Goal: Transaction & Acquisition: Obtain resource

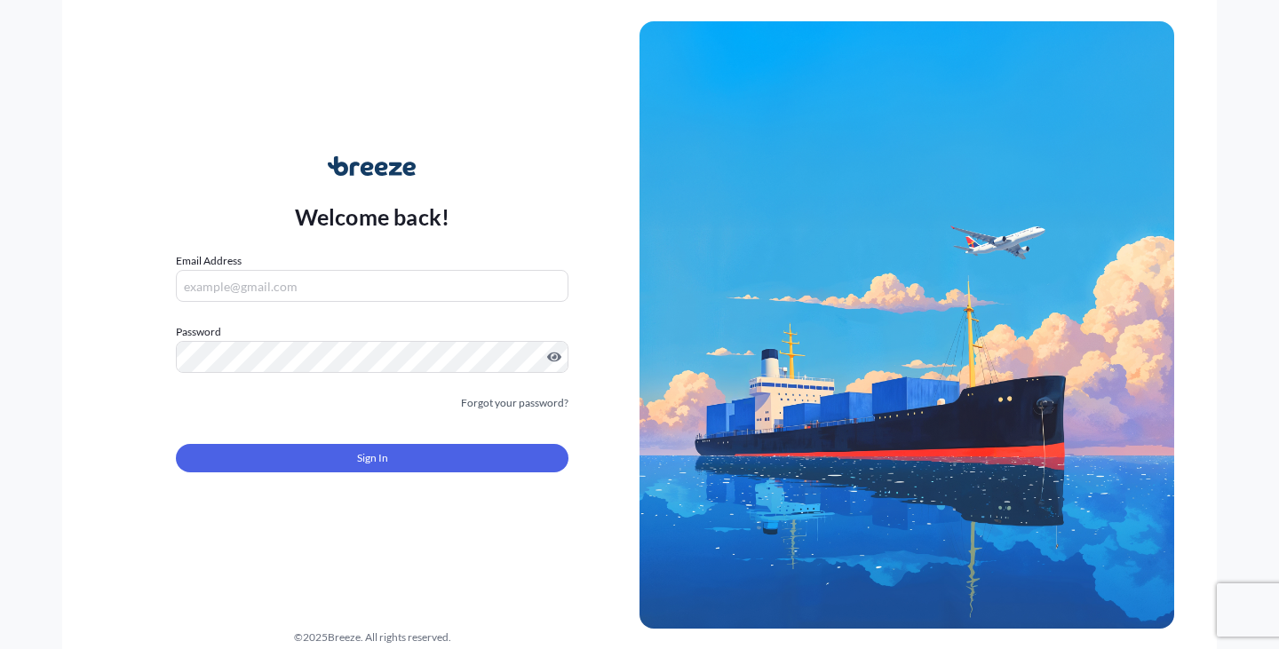
type input "[EMAIL_ADDRESS][DOMAIN_NAME]"
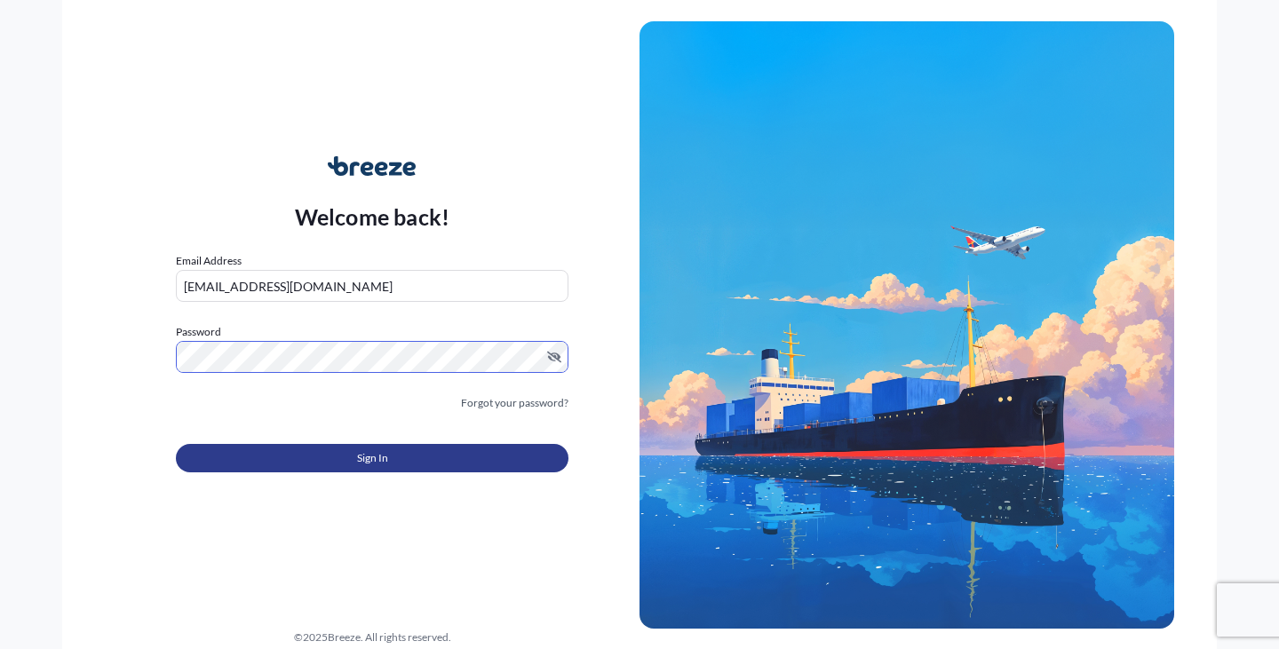
click at [438, 466] on button "Sign In" at bounding box center [372, 458] width 392 height 28
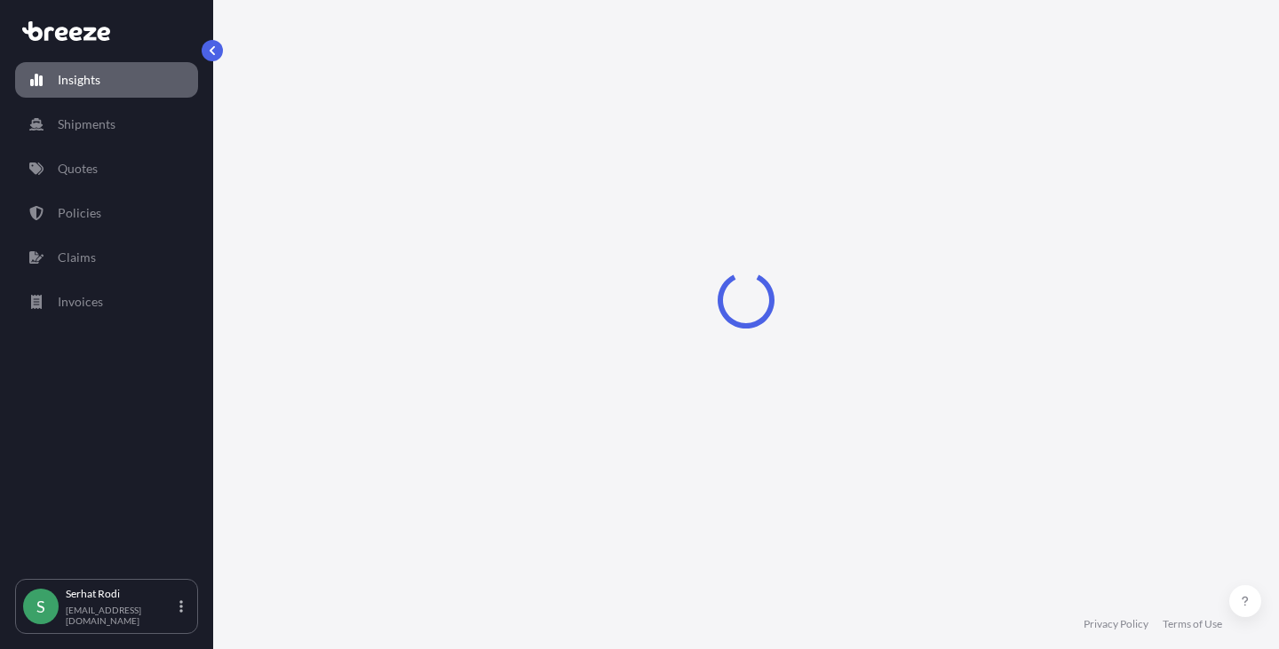
select select "2025"
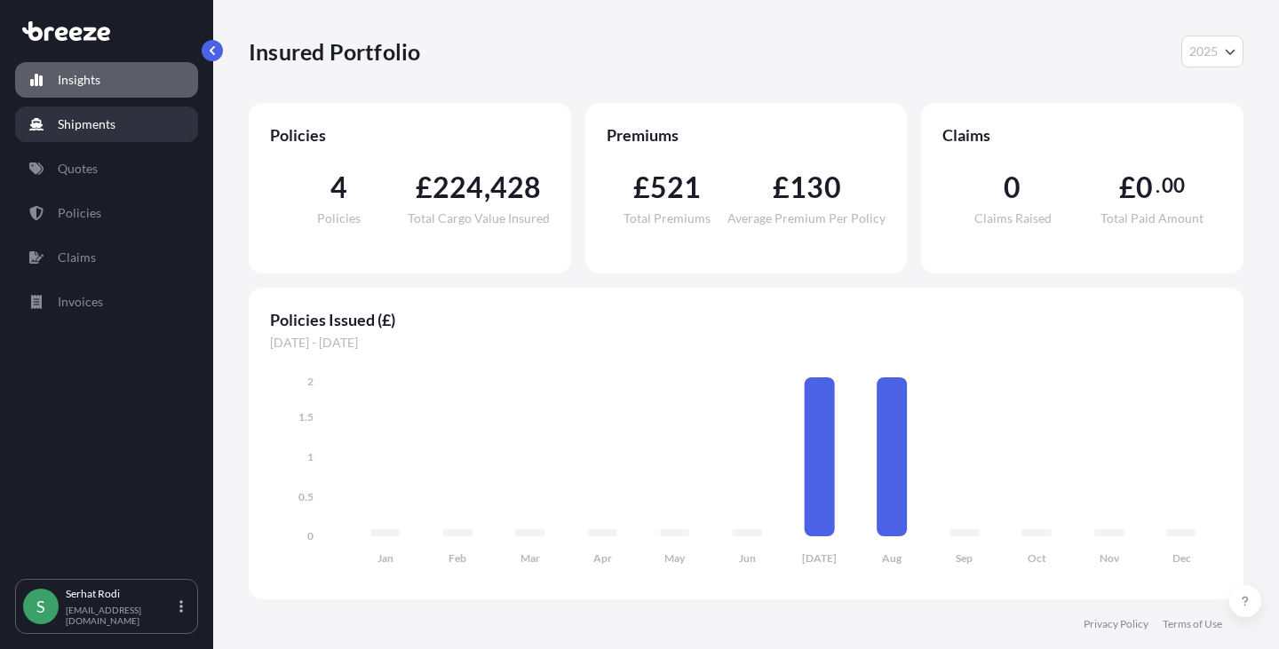
click at [76, 126] on p "Shipments" at bounding box center [87, 124] width 58 height 18
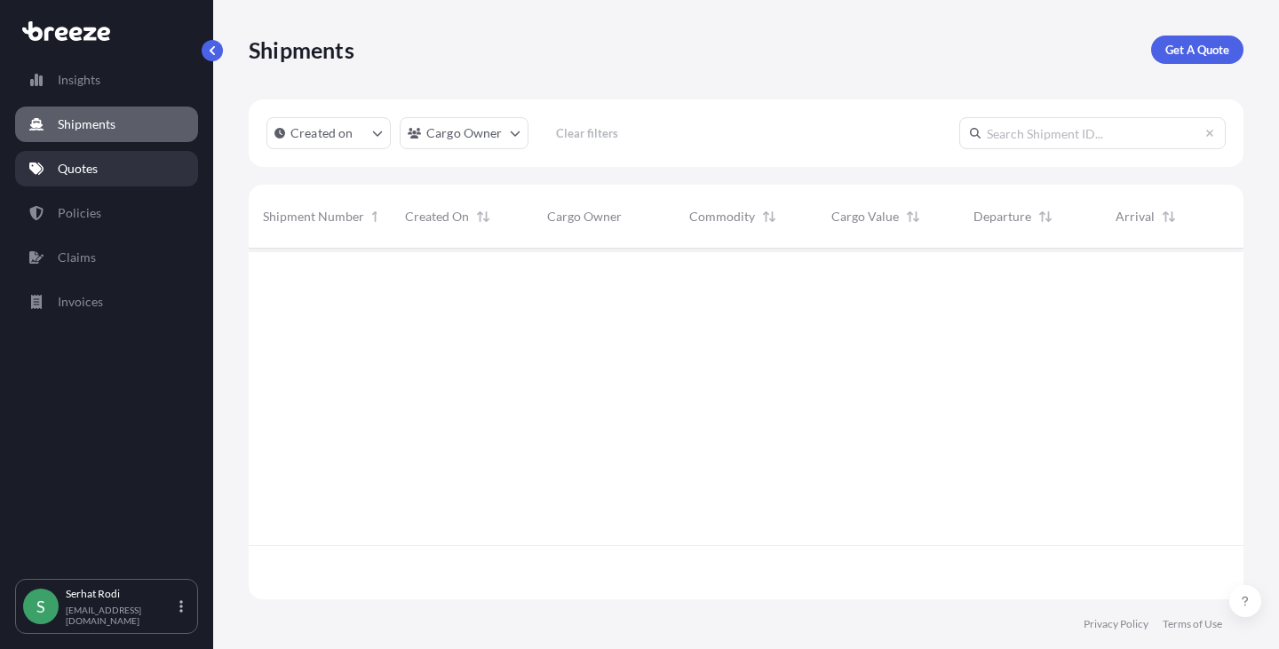
scroll to position [401, 981]
click at [91, 175] on p "Quotes" at bounding box center [78, 169] width 40 height 18
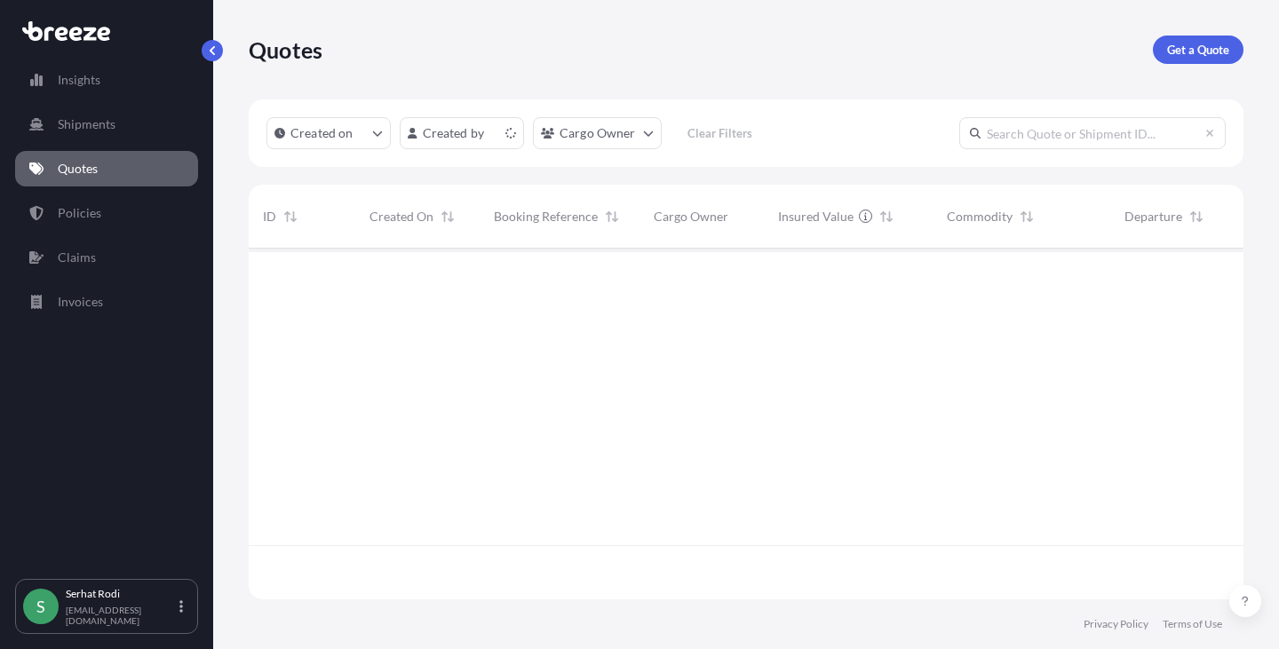
scroll to position [347, 981]
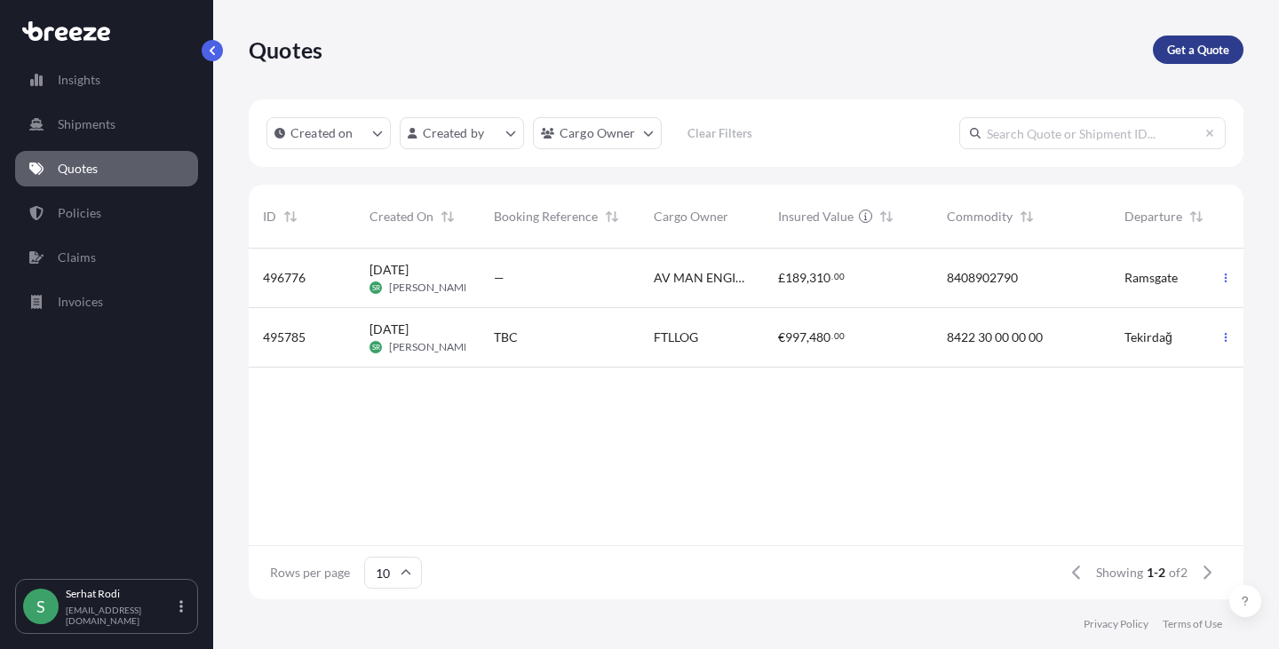
click at [1202, 51] on p "Get a Quote" at bounding box center [1198, 50] width 62 height 18
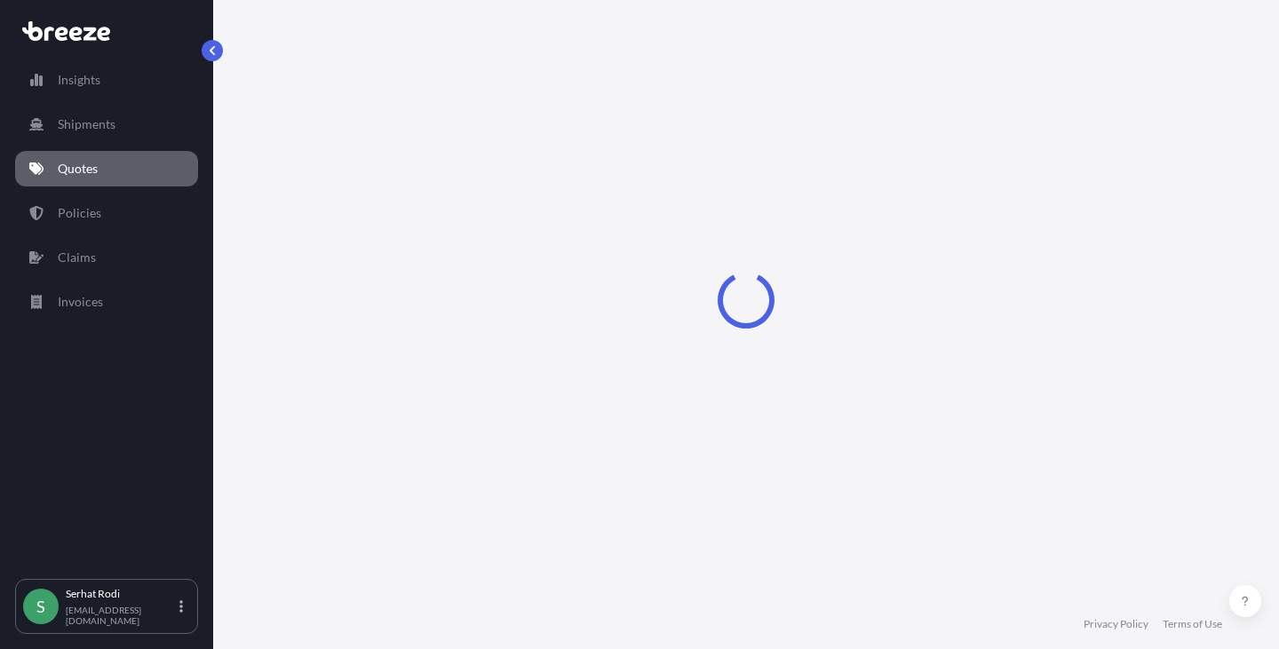
select select "Sea"
select select "1"
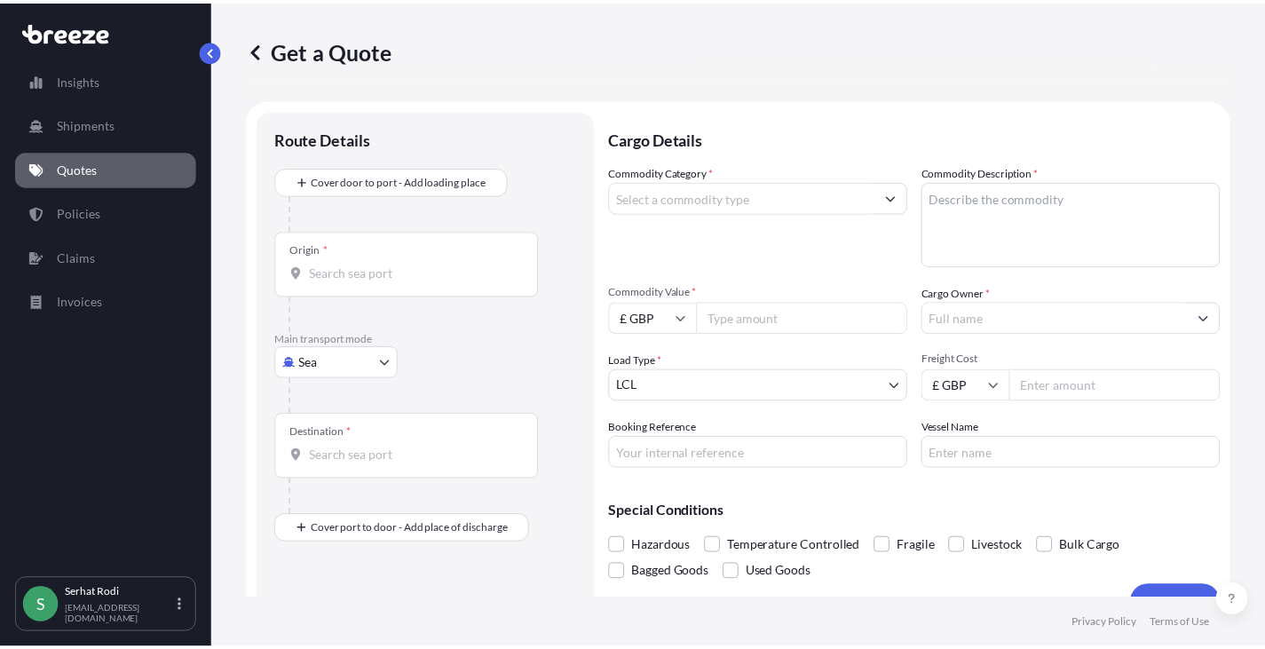
scroll to position [28, 0]
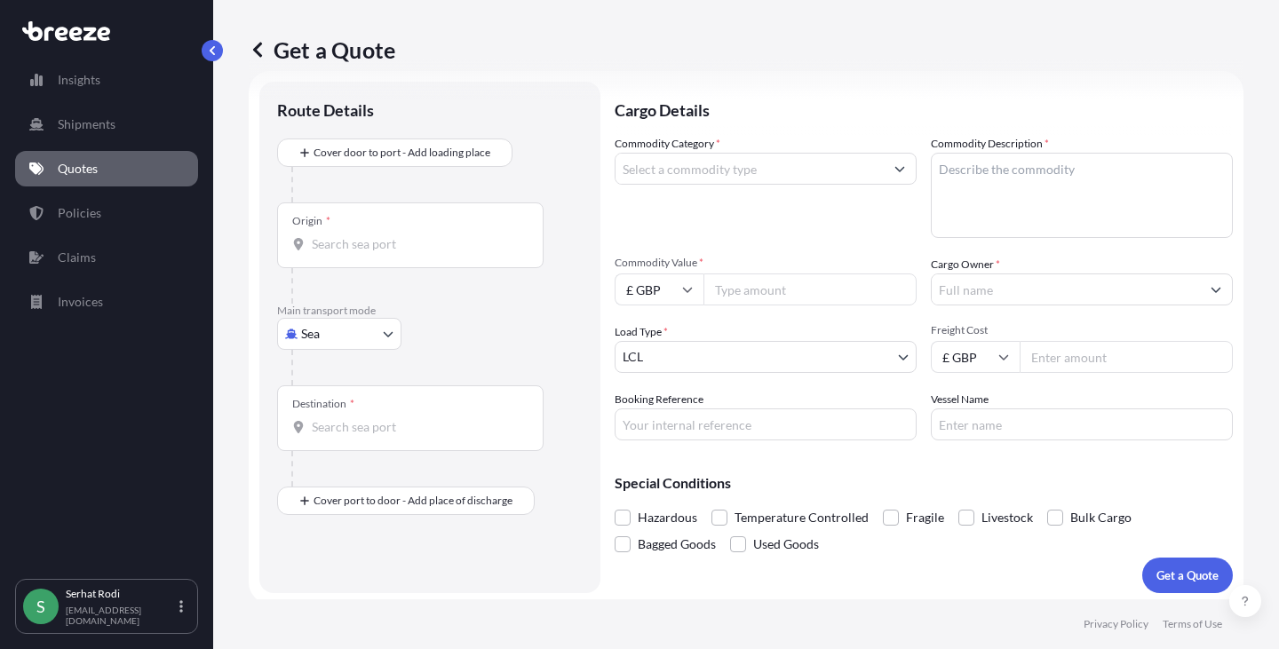
click at [320, 337] on body "Insights Shipments Quotes Policies Claims Invoices S [PERSON_NAME] [EMAIL_ADDRE…" at bounding box center [639, 324] width 1279 height 649
click at [340, 443] on div "Road" at bounding box center [339, 444] width 110 height 32
select select "Road"
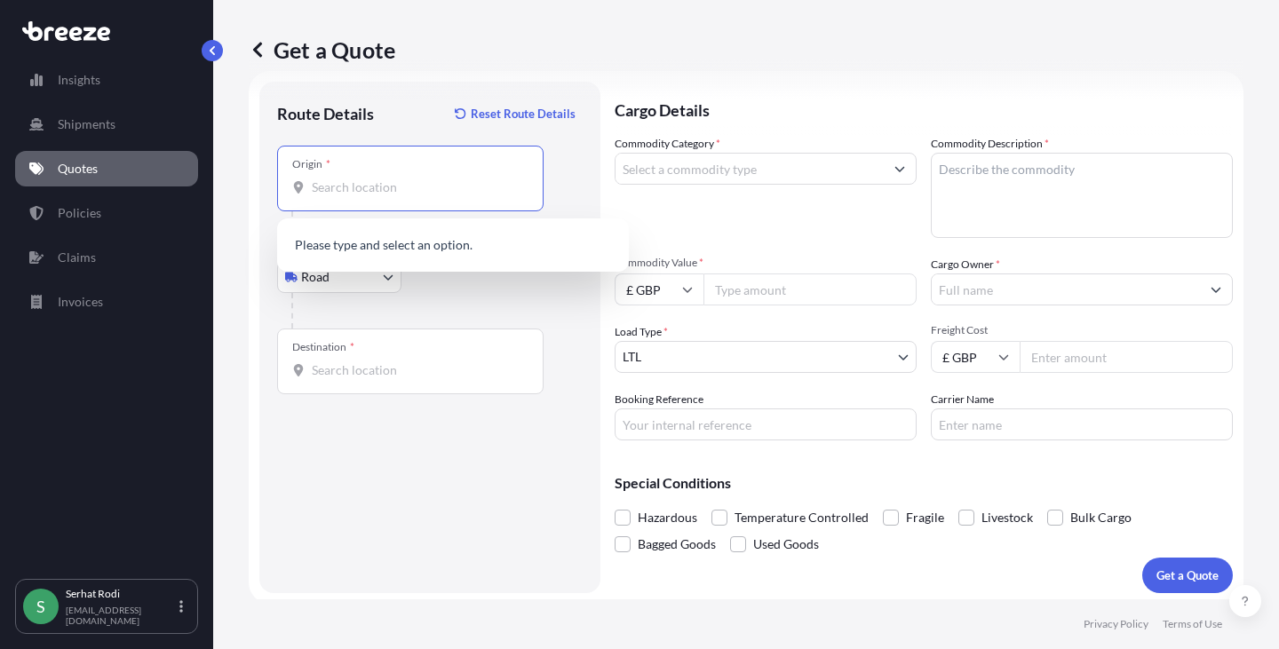
click at [399, 194] on input "Origin *" at bounding box center [417, 187] width 210 height 18
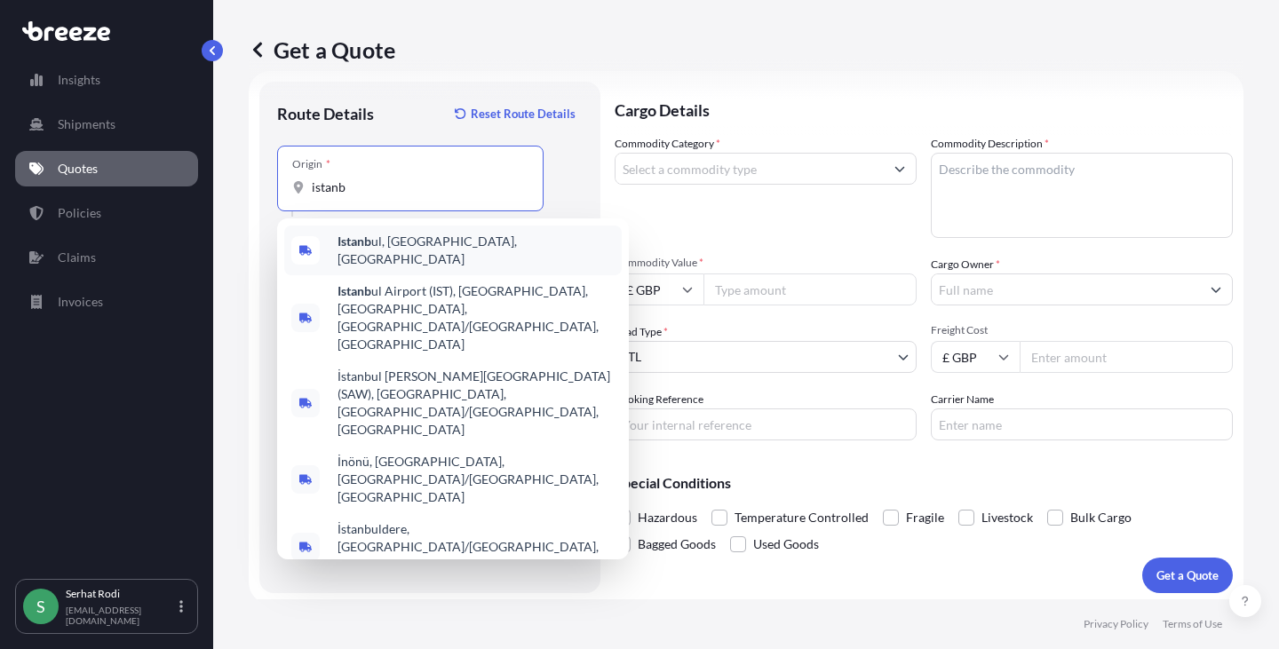
click at [454, 245] on span "Istanb ul, [GEOGRAPHIC_DATA], [GEOGRAPHIC_DATA]" at bounding box center [475, 251] width 277 height 36
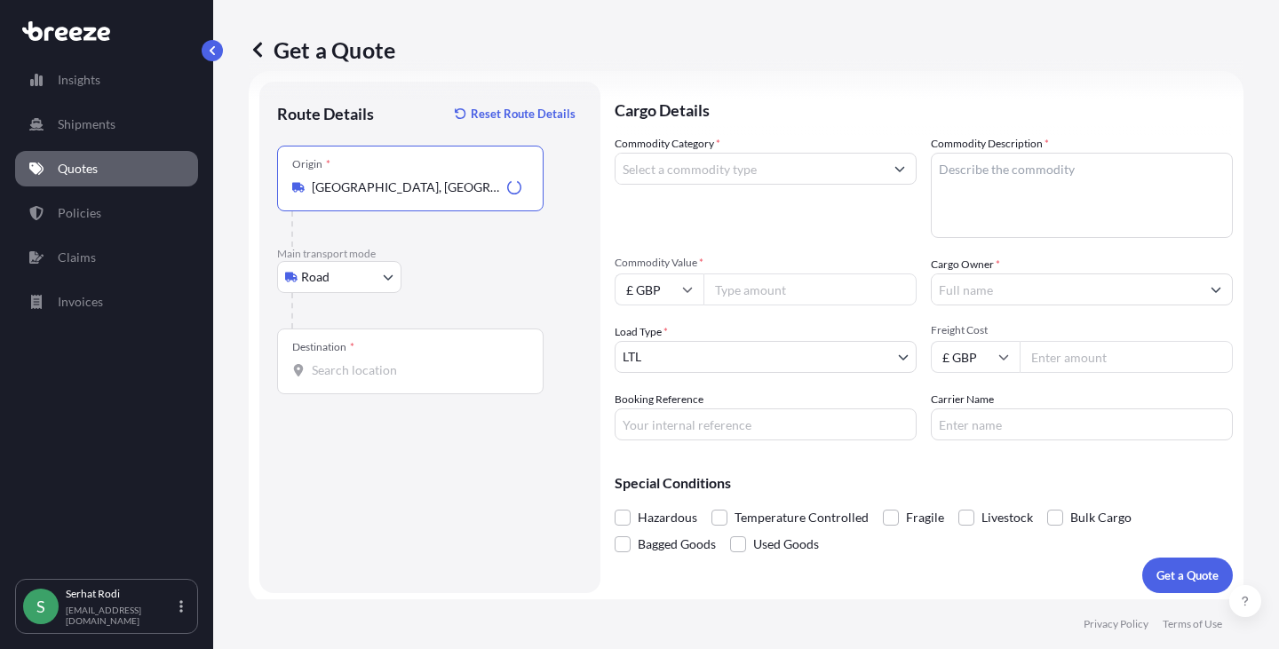
type input "[GEOGRAPHIC_DATA], [GEOGRAPHIC_DATA], [GEOGRAPHIC_DATA]"
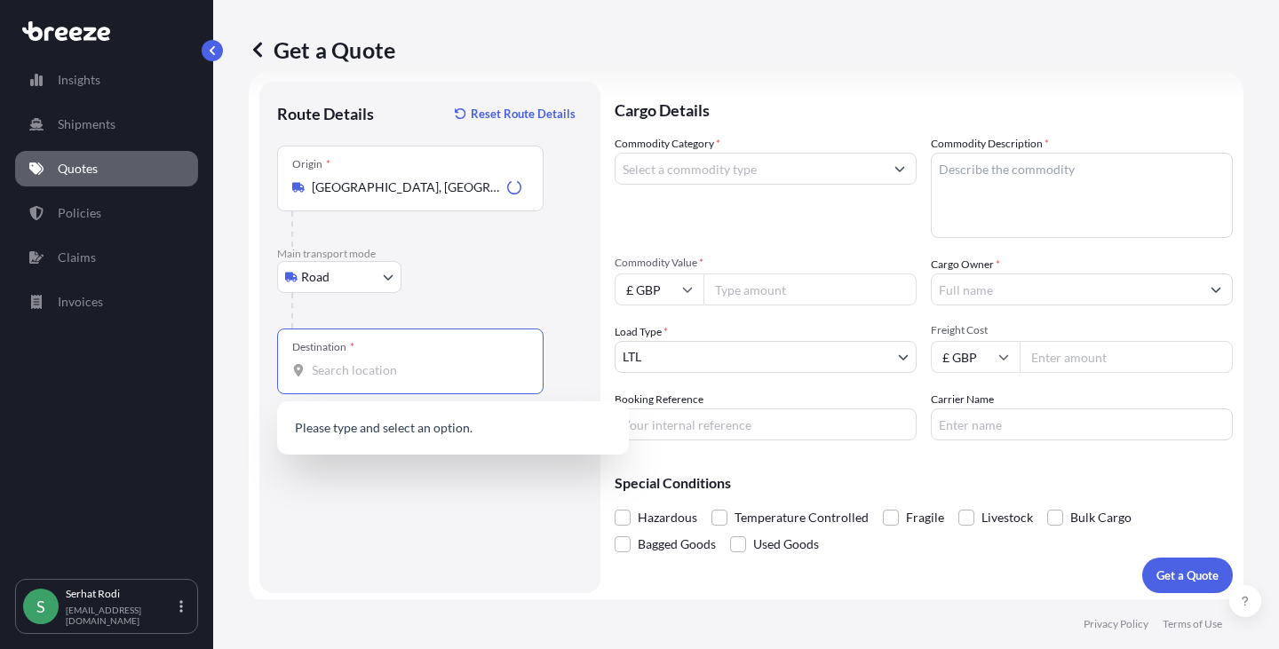
click at [373, 376] on input "Destination *" at bounding box center [417, 370] width 210 height 18
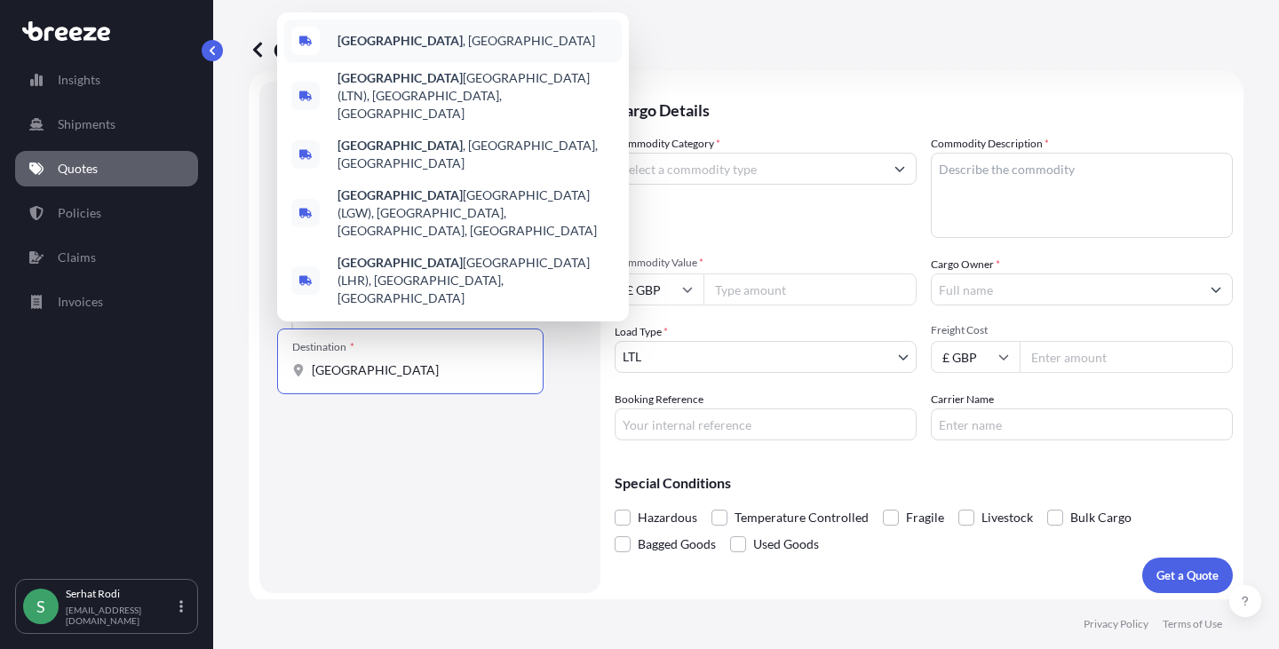
click at [372, 48] on b "[GEOGRAPHIC_DATA]" at bounding box center [399, 40] width 125 height 15
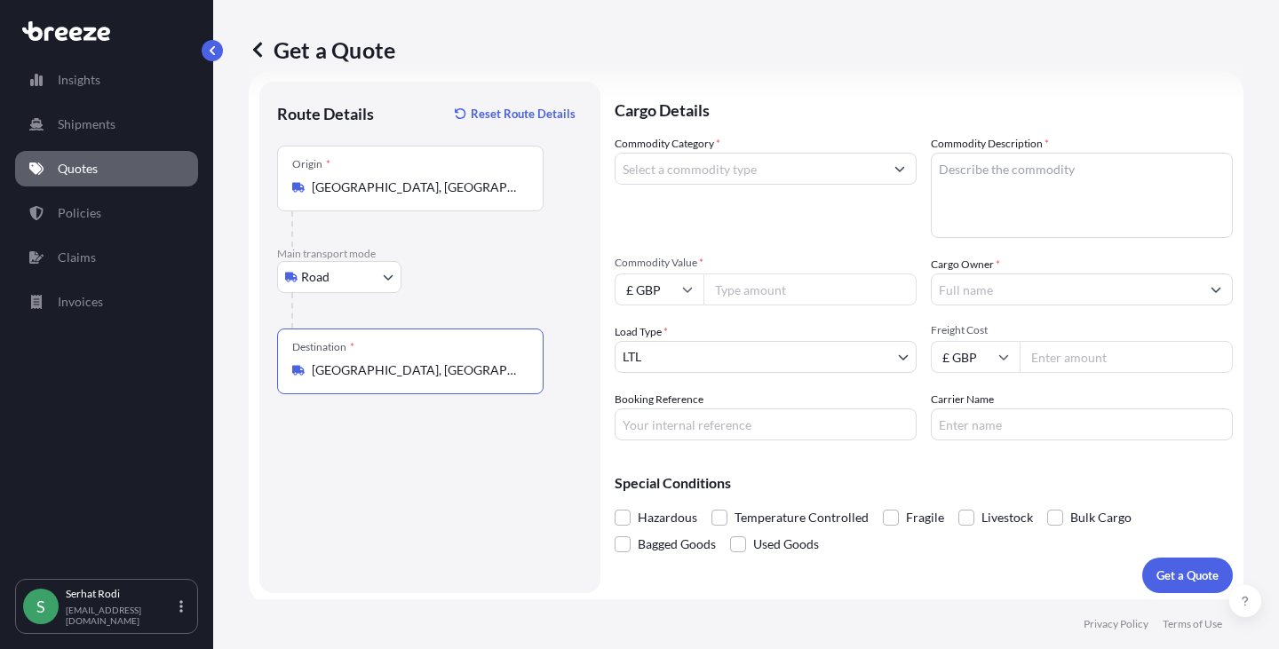
type input "[GEOGRAPHIC_DATA], [GEOGRAPHIC_DATA]"
click at [725, 164] on input "Commodity Category *" at bounding box center [749, 169] width 268 height 32
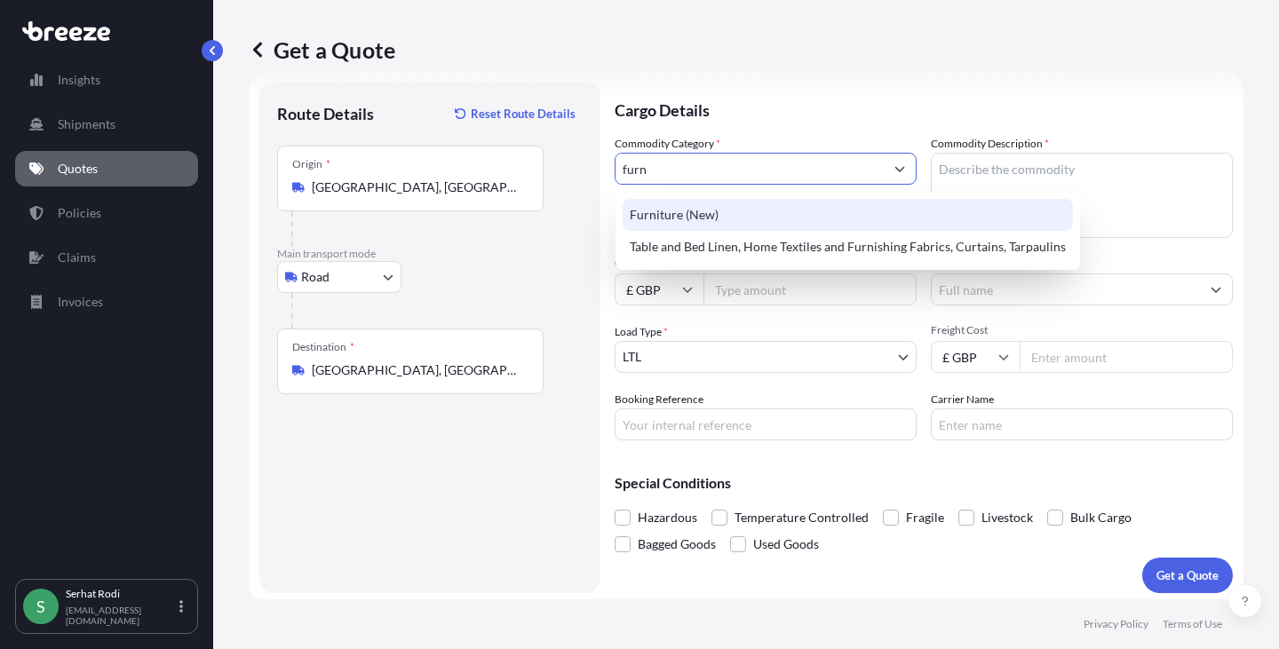
click at [714, 203] on div "Furniture (New)" at bounding box center [847, 215] width 450 height 32
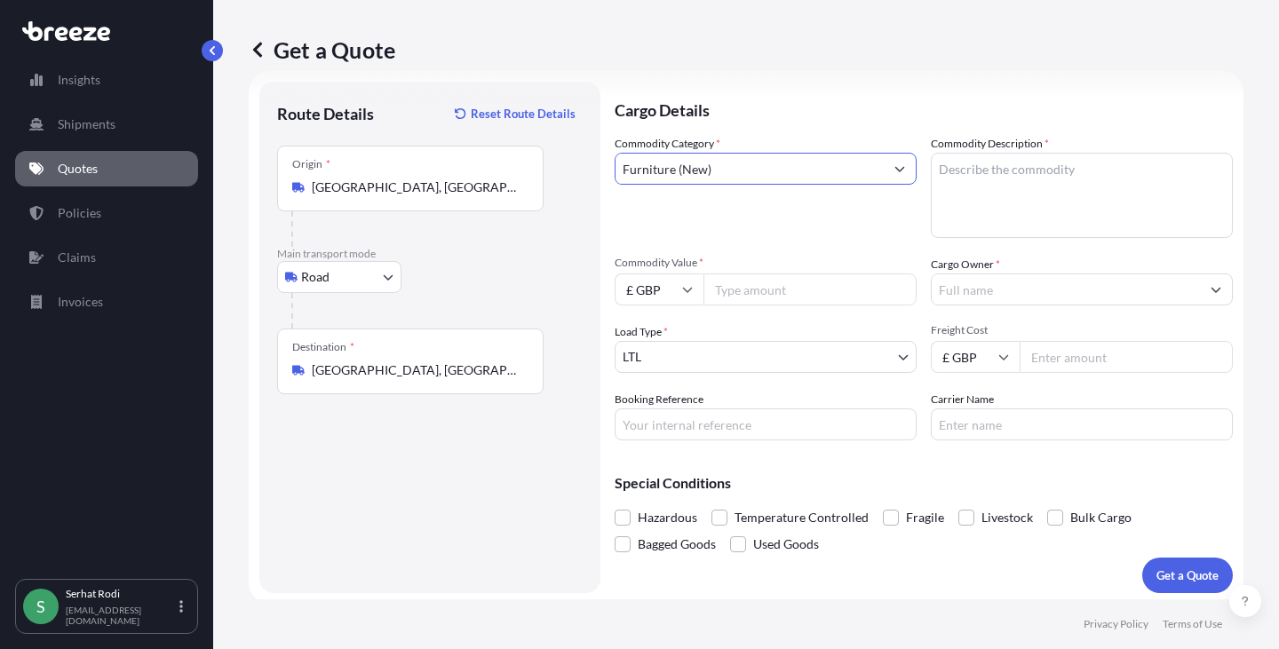
type input "Furniture (New)"
click at [986, 186] on textarea "Commodity Description *" at bounding box center [1082, 195] width 302 height 85
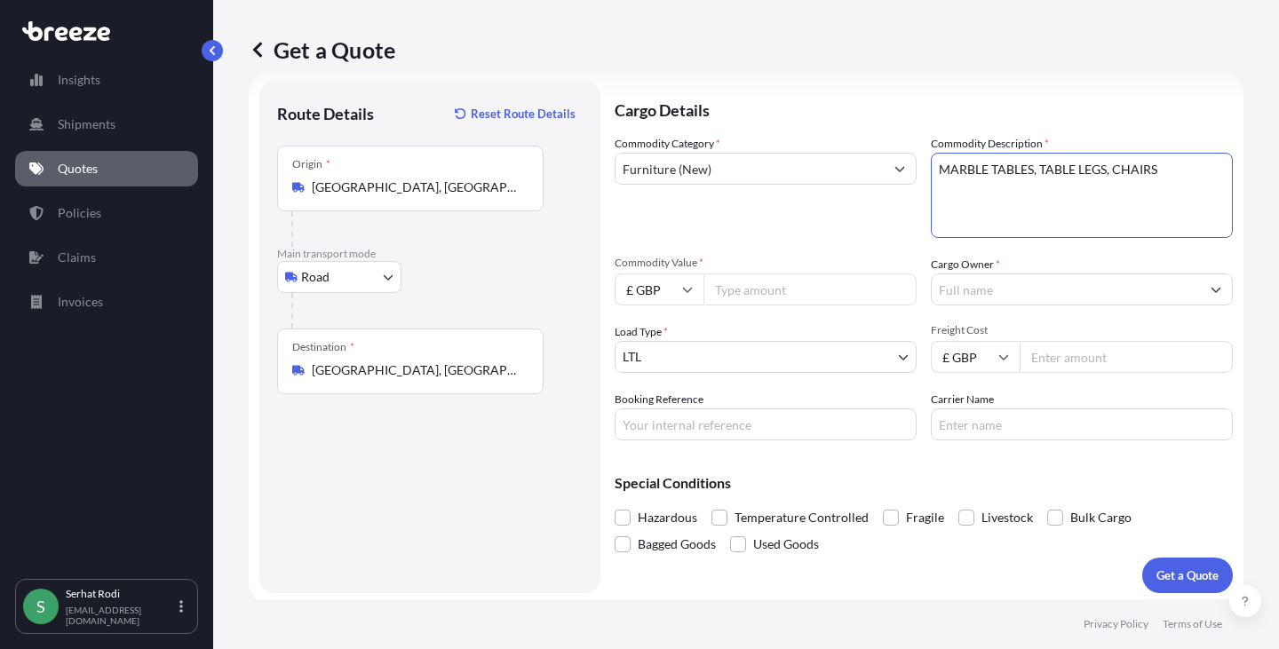
type textarea "MARBLE TABLES, TABLE LEGS, CHAIRS"
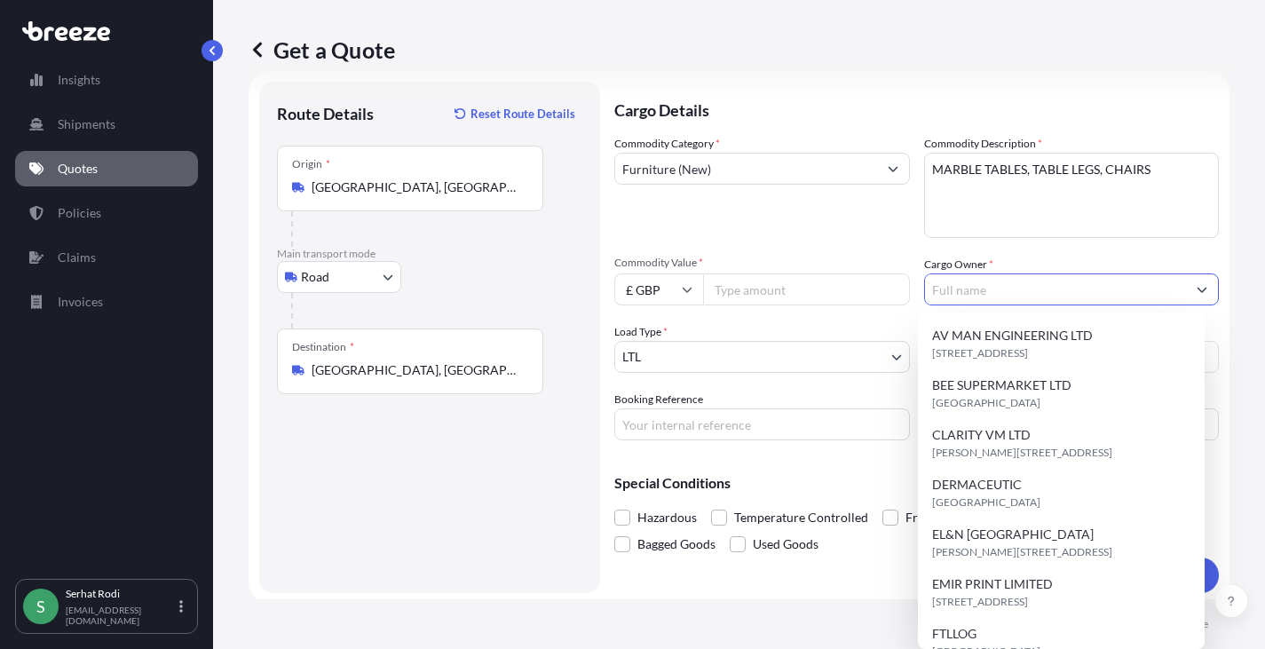
click at [976, 293] on input "Cargo Owner *" at bounding box center [1056, 289] width 262 height 32
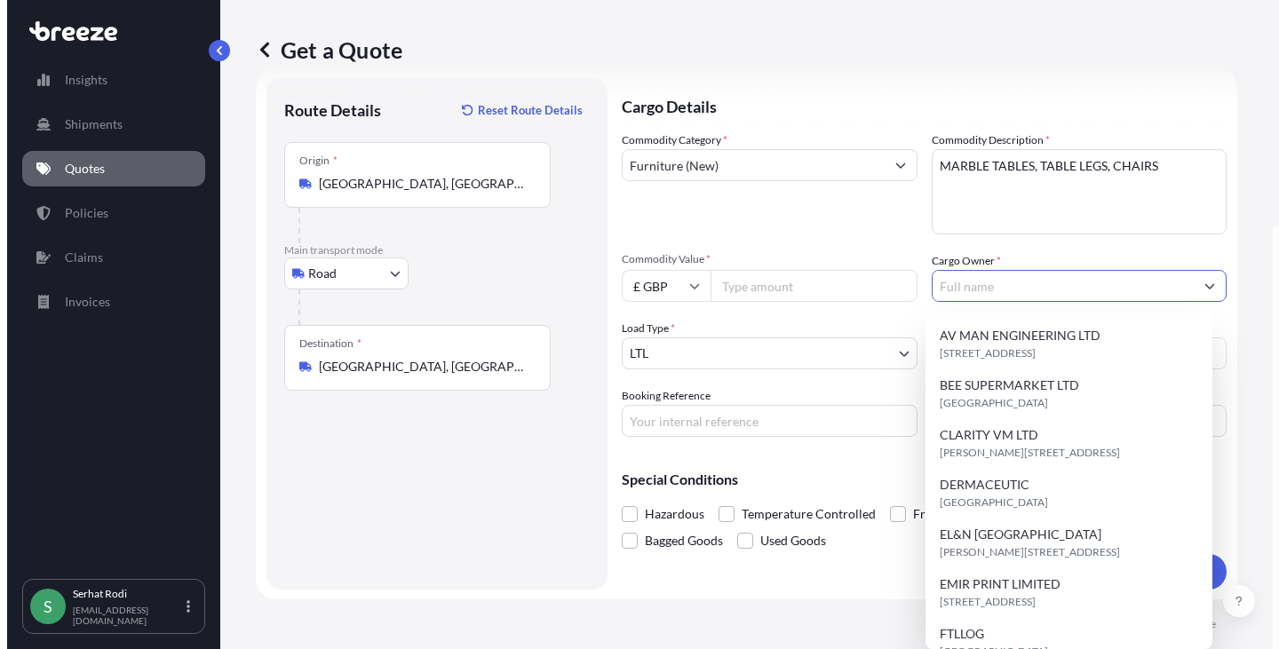
scroll to position [33, 0]
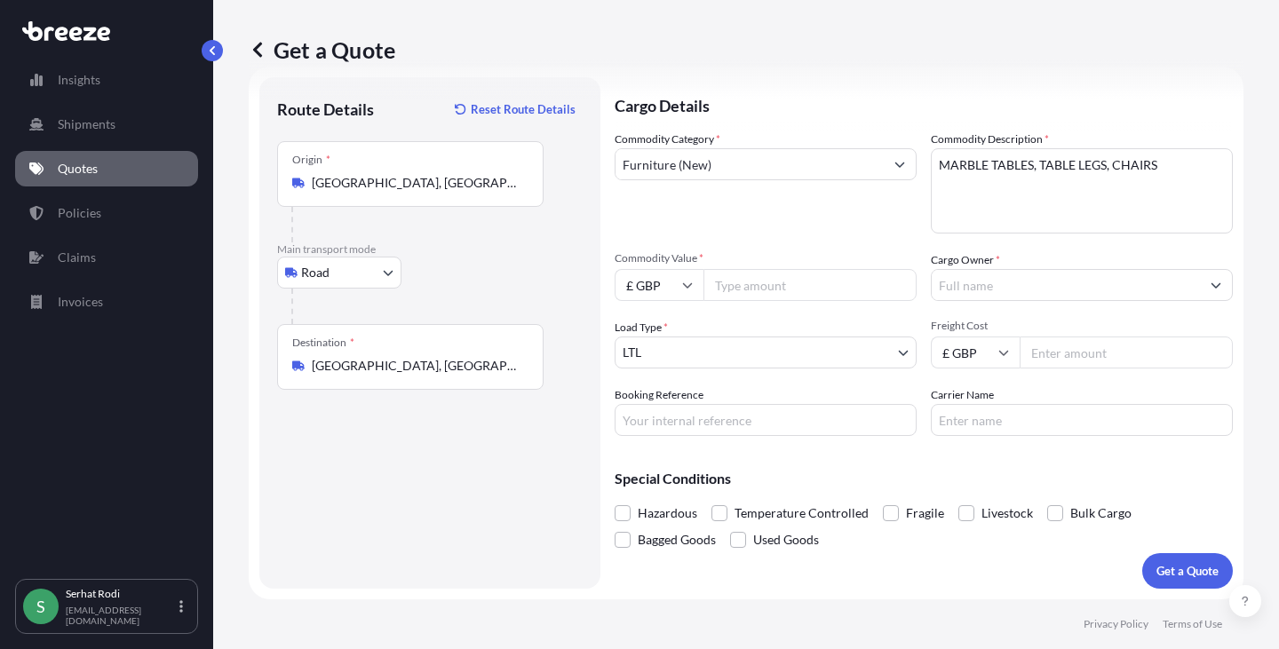
click at [987, 266] on label "Cargo Owner *" at bounding box center [965, 260] width 69 height 18
click at [987, 269] on input "Cargo Owner *" at bounding box center [1065, 285] width 268 height 32
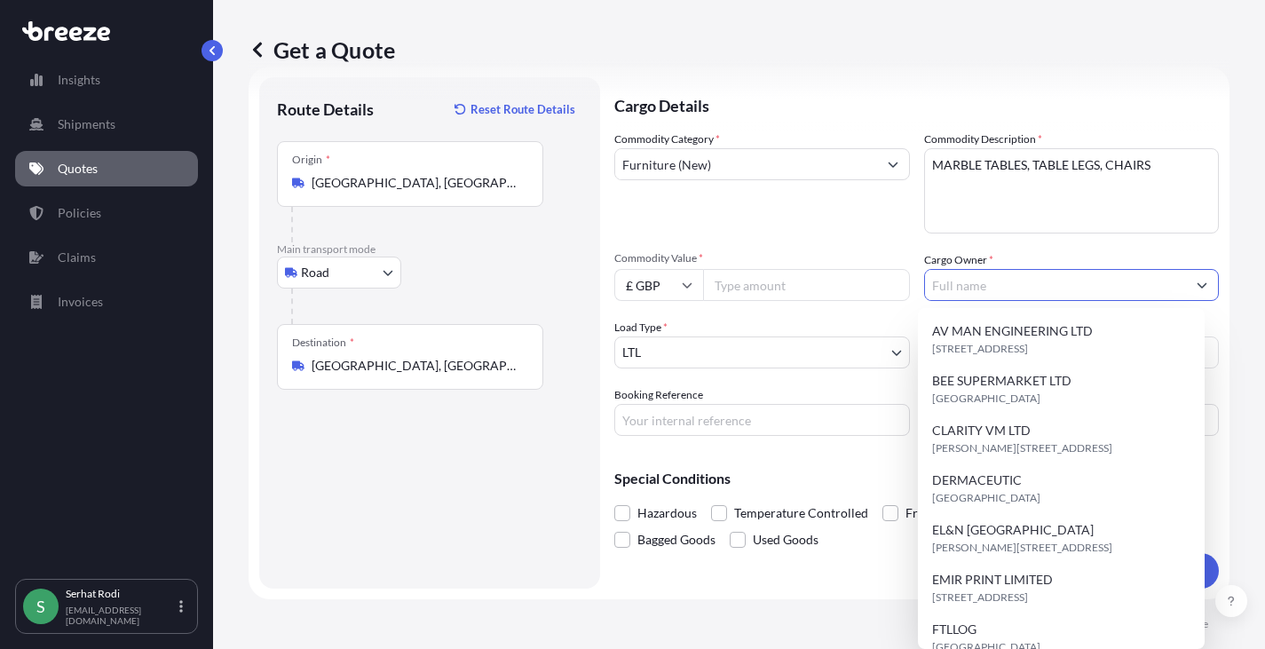
click at [994, 287] on input "Cargo Owner *" at bounding box center [1056, 285] width 262 height 32
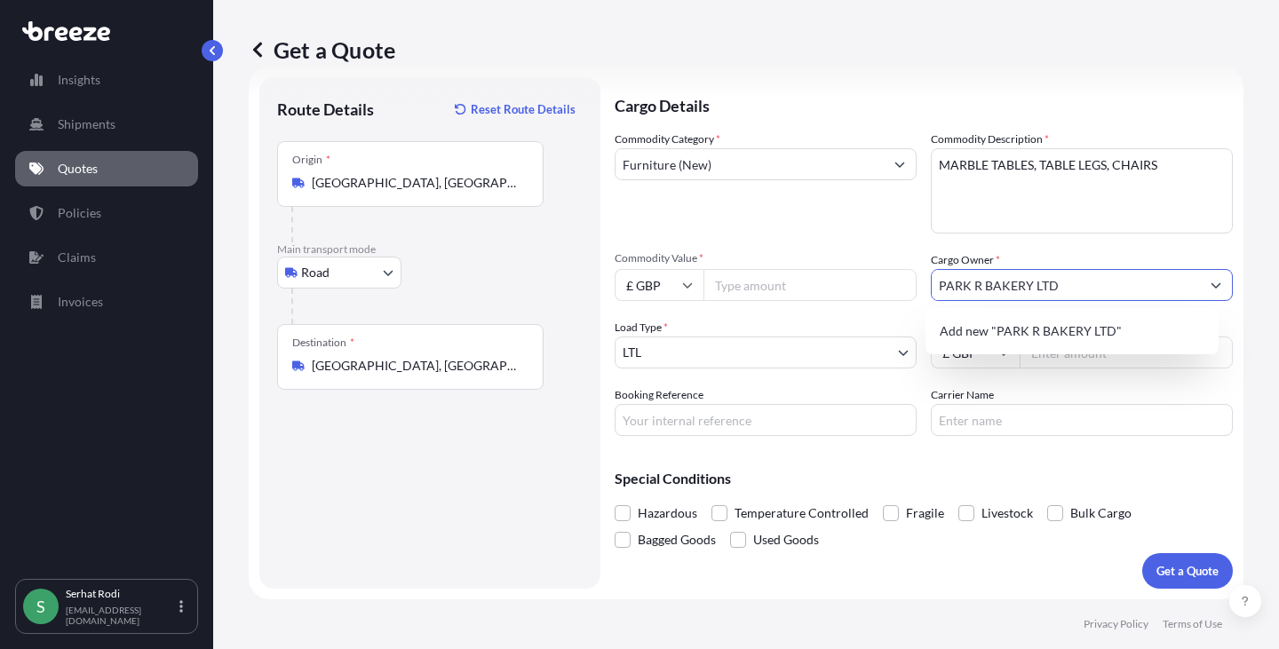
type input "PARK R BAKERY LTD"
click at [950, 105] on p "Cargo Details" at bounding box center [923, 103] width 618 height 53
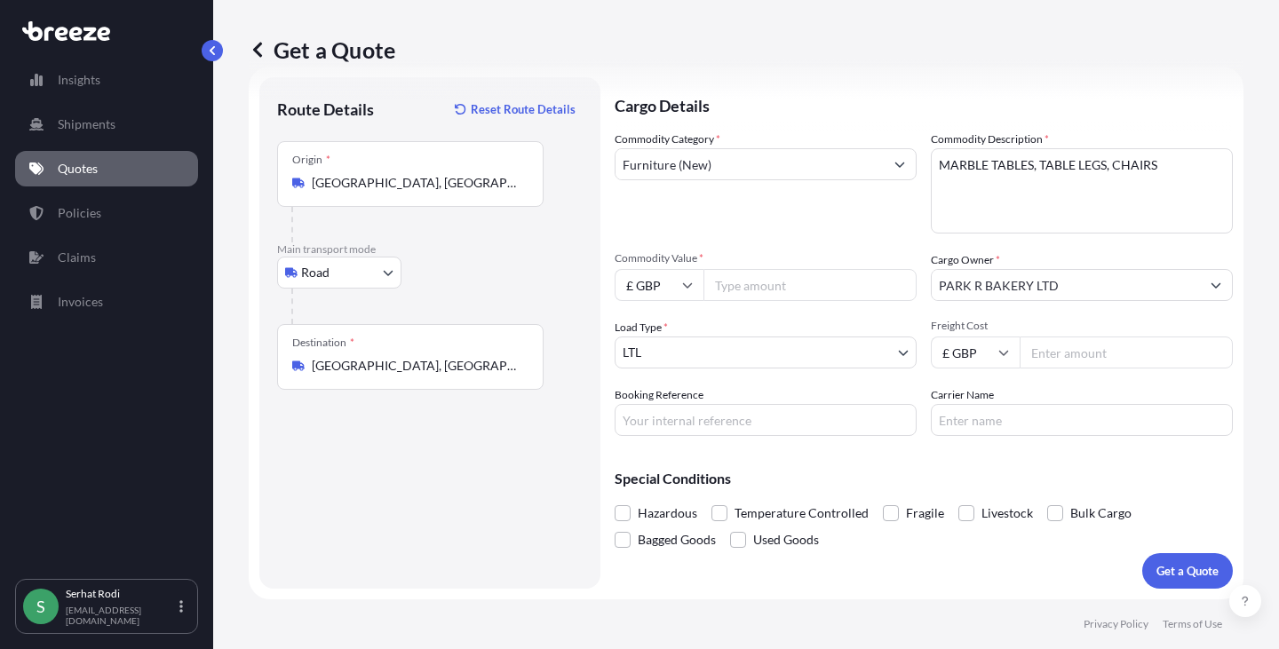
click at [1030, 355] on input "Freight Cost" at bounding box center [1125, 353] width 213 height 32
click at [728, 351] on body "Insights Shipments Quotes Policies Claims Invoices S Serhat Rodi serhatrodi@ftl…" at bounding box center [639, 324] width 1279 height 649
click at [699, 406] on input "Booking Reference" at bounding box center [765, 420] width 302 height 32
click at [1070, 353] on input "11" at bounding box center [1125, 353] width 213 height 32
type input "1"
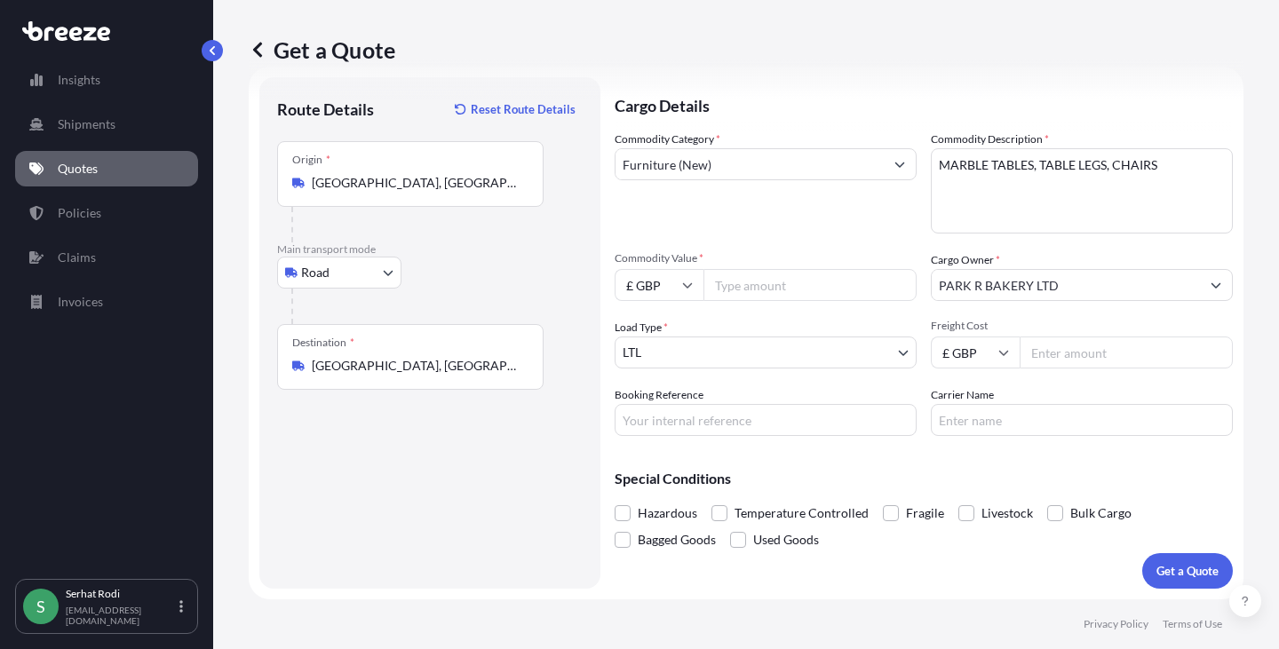
drag, startPoint x: 1069, startPoint y: 352, endPoint x: 1047, endPoint y: 346, distance: 22.8
drag, startPoint x: 1047, startPoint y: 346, endPoint x: 765, endPoint y: 289, distance: 288.2
click at [765, 289] on input "Commodity Value *" at bounding box center [809, 285] width 213 height 32
type input "11040"
click at [1052, 345] on input "Freight Cost" at bounding box center [1125, 353] width 213 height 32
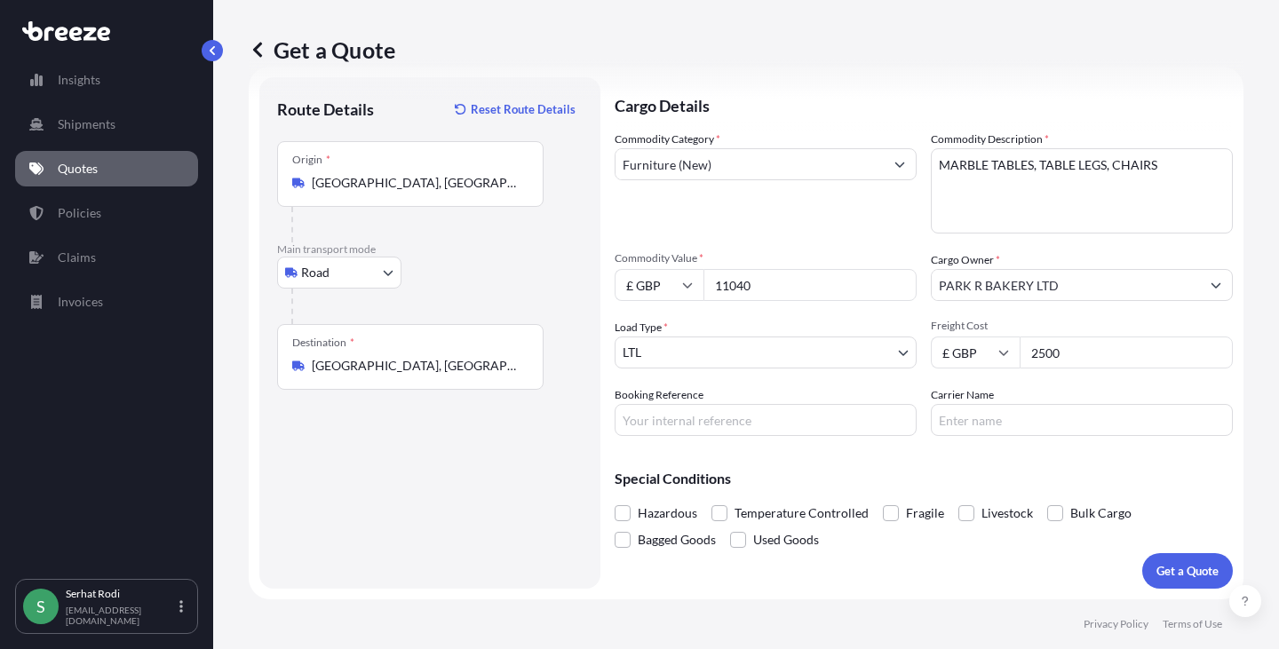
type input "2500"
click at [670, 425] on input "Booking Reference" at bounding box center [765, 420] width 302 height 32
paste input "FTL2500591"
type input "FTL2500591"
click at [967, 425] on input "Carrier Name" at bounding box center [1082, 420] width 302 height 32
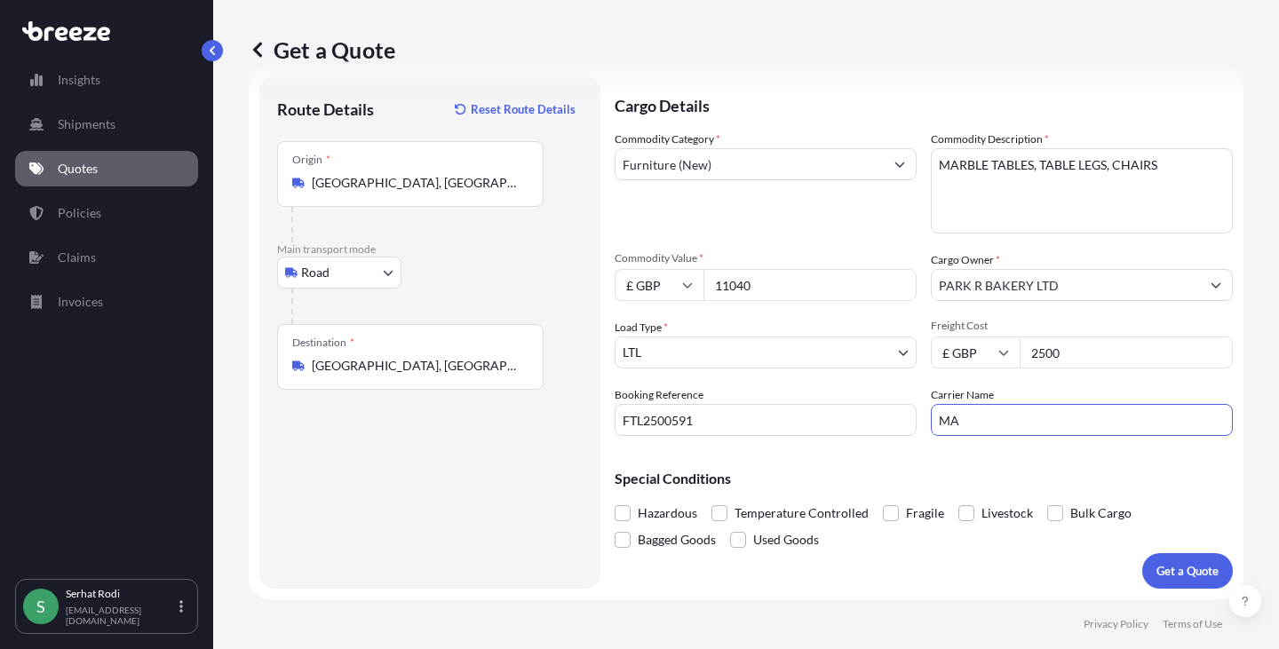
type input "MAINLAND LOJISTIK"
click at [914, 457] on div "Special Conditions Hazardous Temperature Controlled Fragile Livestock Bulk Carg…" at bounding box center [923, 501] width 618 height 103
click at [1181, 565] on p "Get a Quote" at bounding box center [1187, 571] width 62 height 18
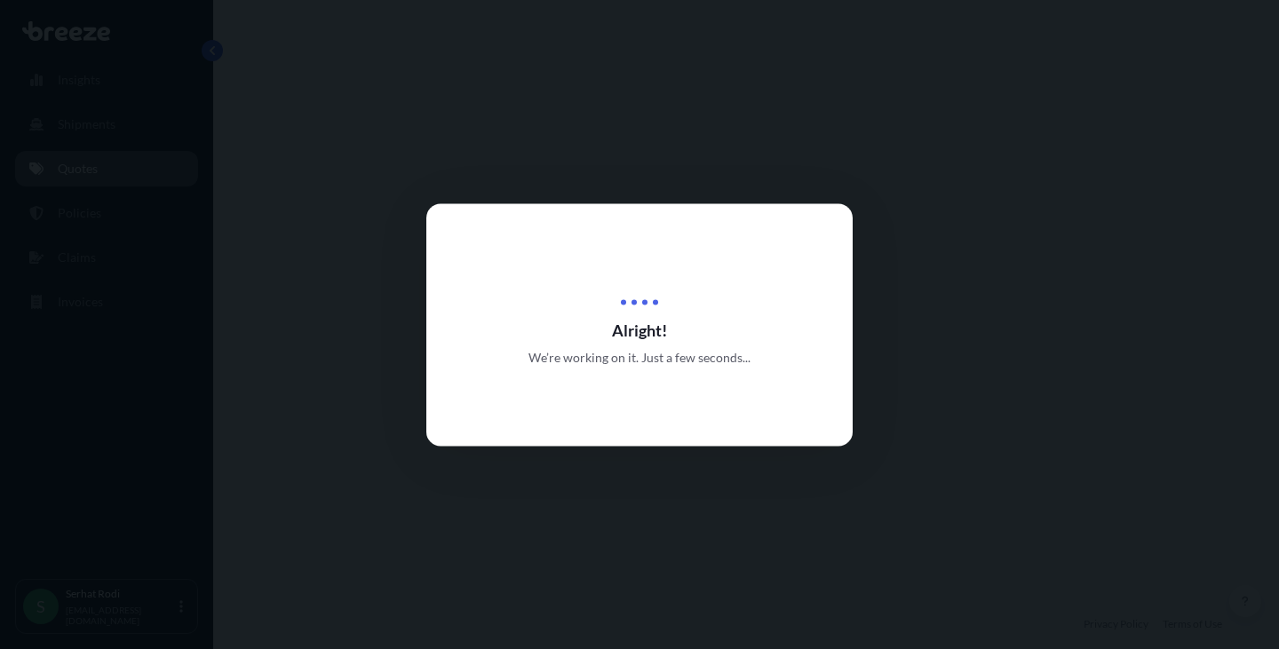
select select "Road"
select select "1"
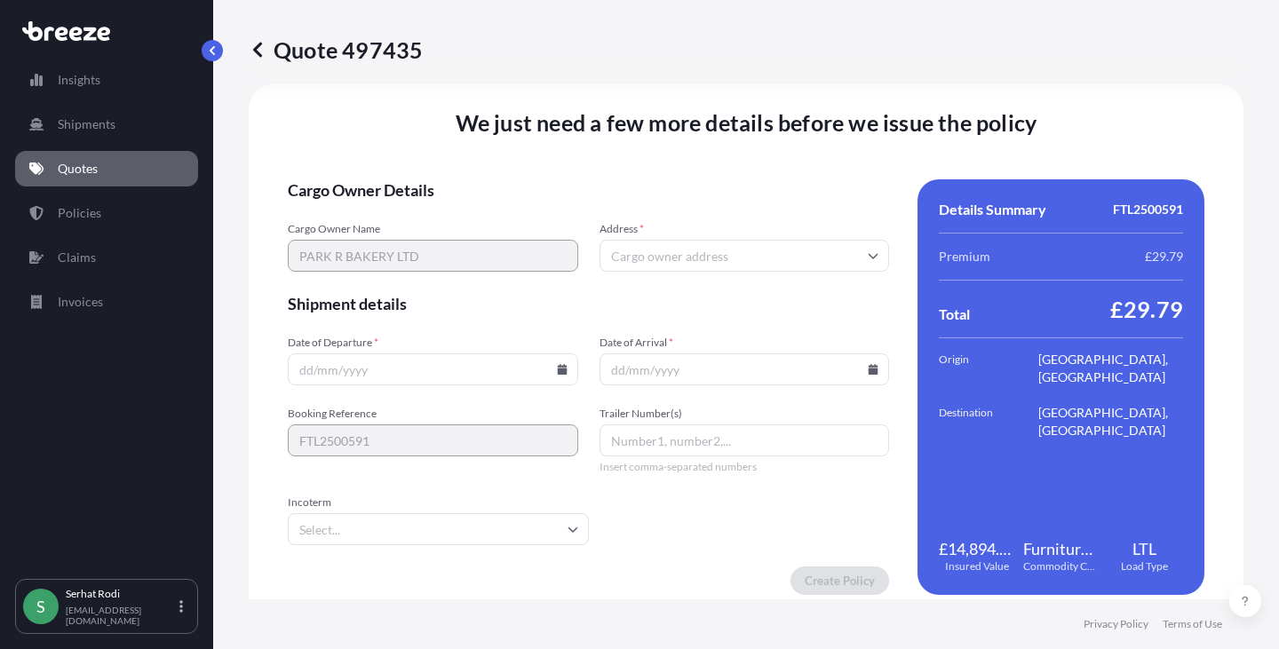
scroll to position [2223, 0]
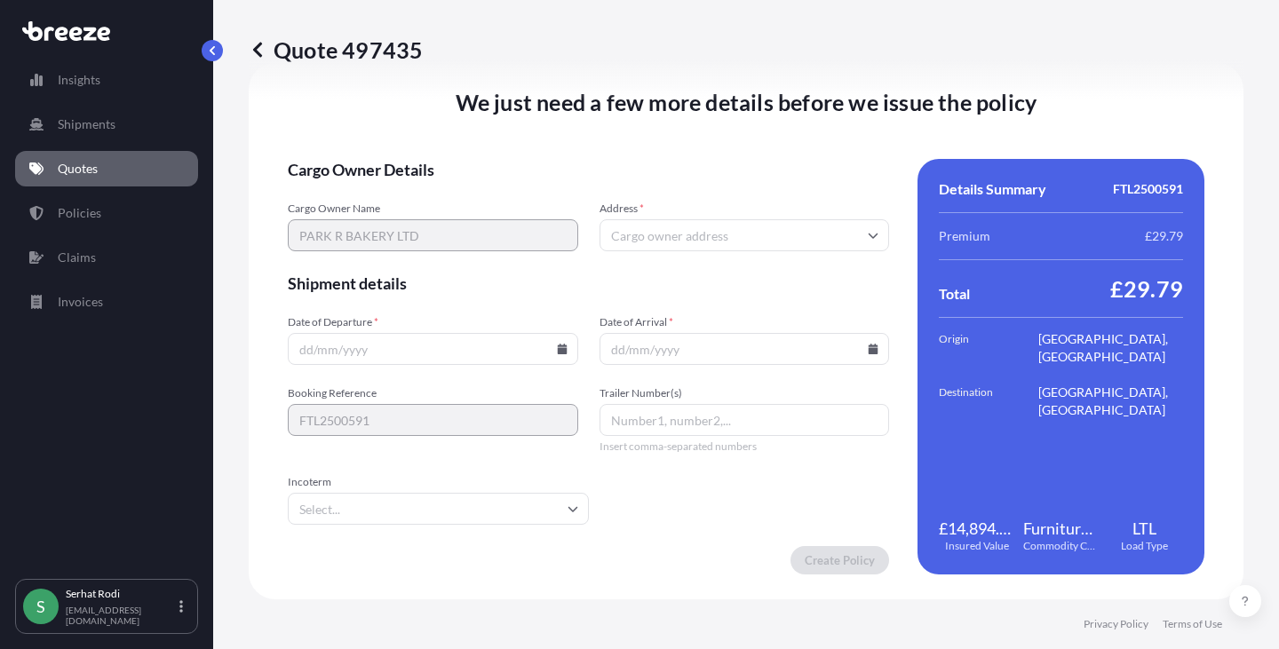
click at [704, 239] on input "Address *" at bounding box center [744, 235] width 290 height 32
click at [678, 419] on input "Trailer Number(s)" at bounding box center [744, 420] width 290 height 32
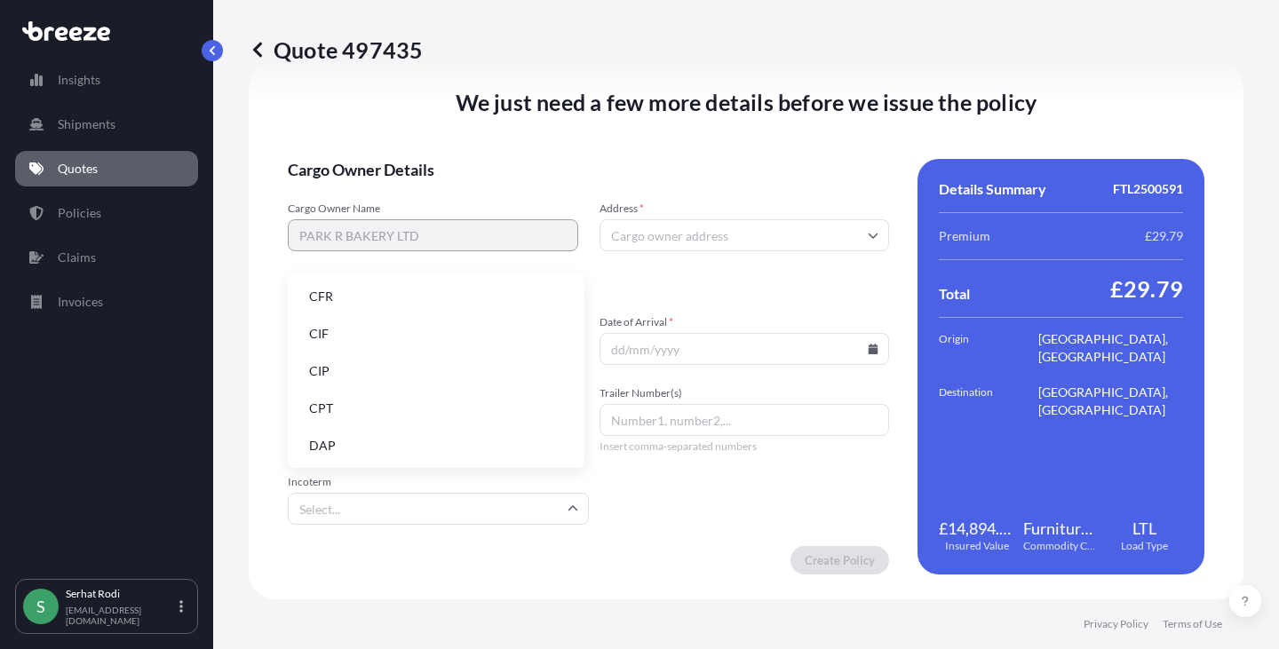
click at [509, 505] on input "Incoterm" at bounding box center [438, 509] width 301 height 32
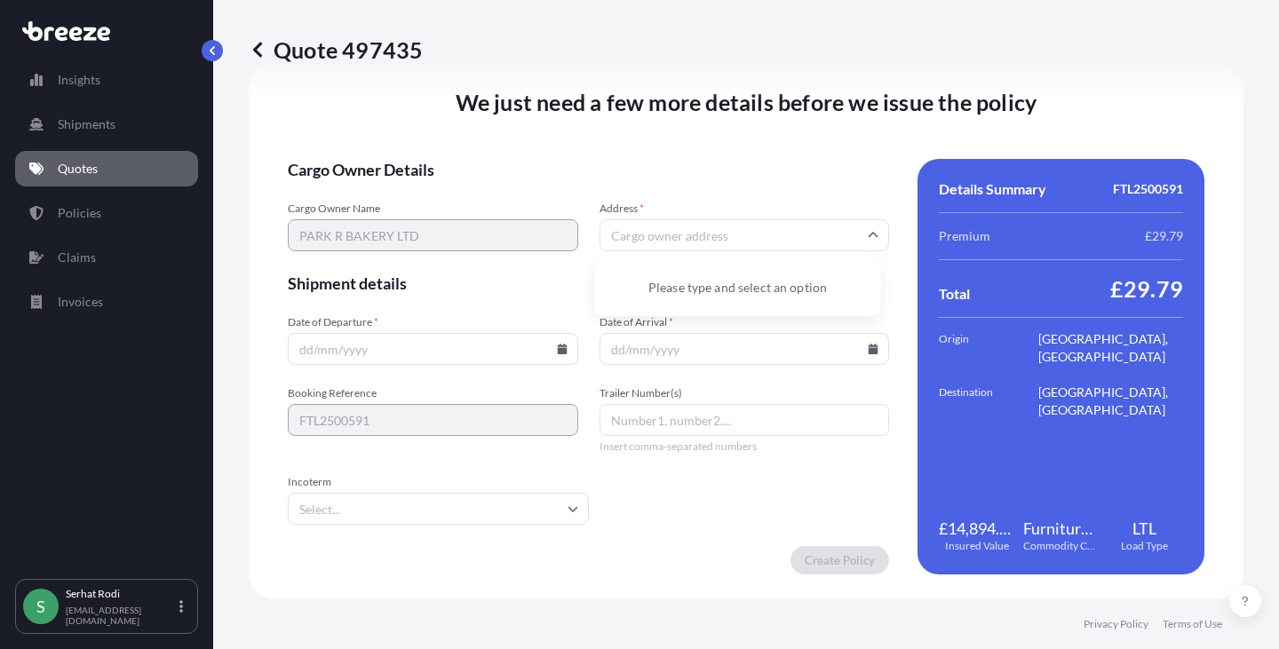
click at [686, 234] on input "Address *" at bounding box center [744, 235] width 290 height 32
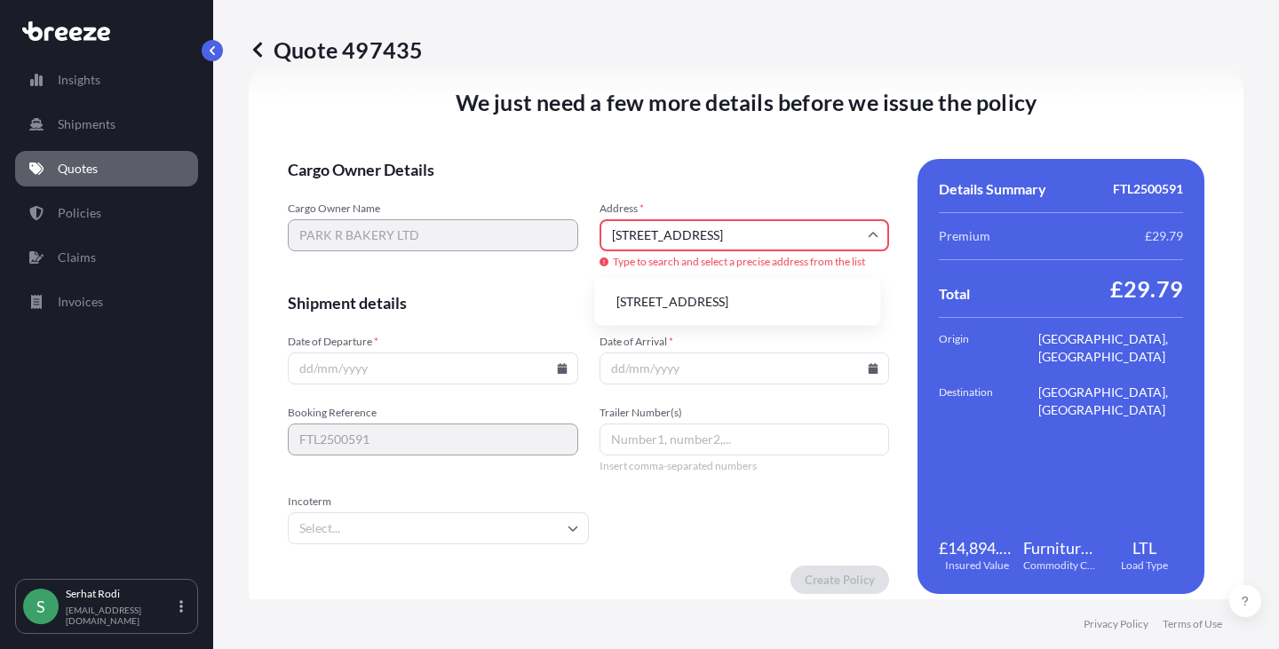
click at [810, 300] on li "32 Chase Road, London NW10 6QN, UK" at bounding box center [738, 302] width 272 height 34
type input "32 Chase Rd, London NW10 6QN, UK"
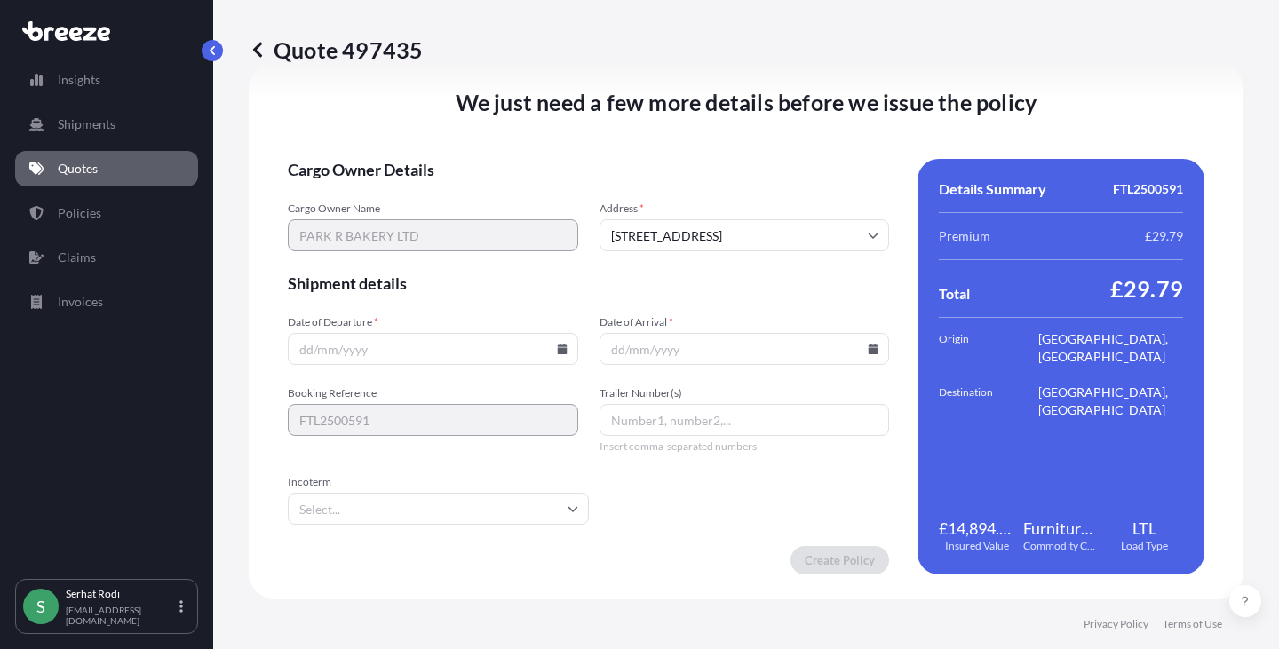
scroll to position [2223, 0]
click at [557, 352] on icon at bounding box center [562, 349] width 10 height 11
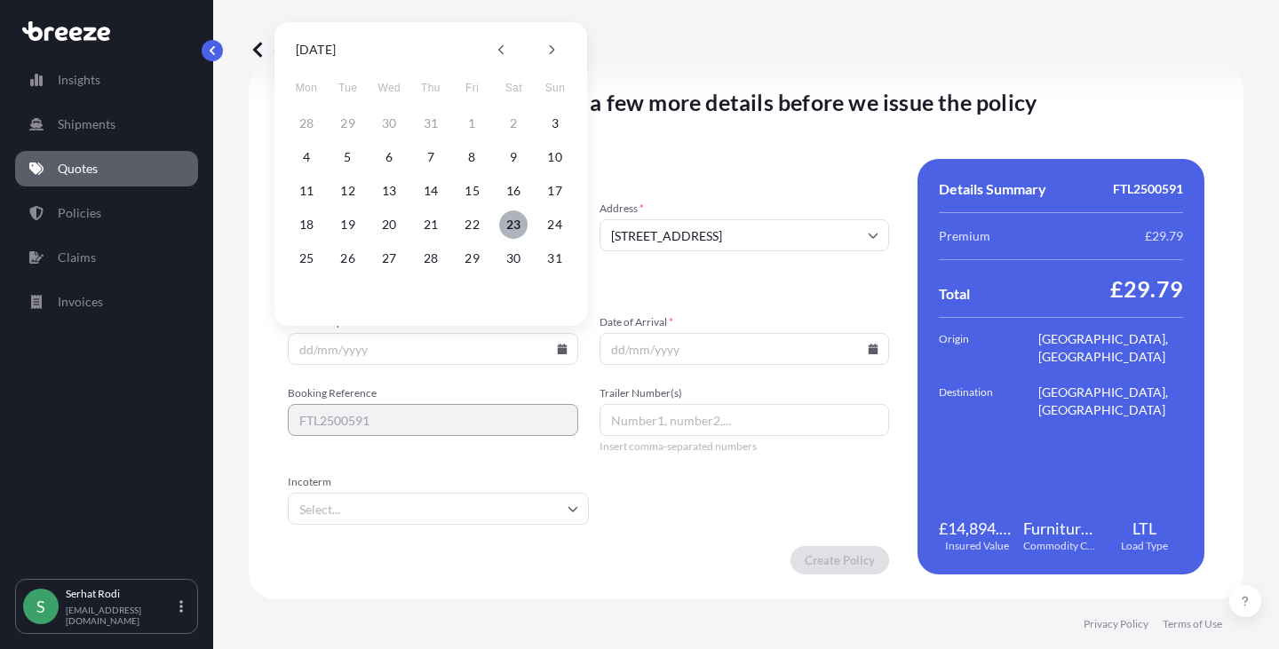
click at [510, 222] on button "23" at bounding box center [513, 224] width 28 height 28
type input "[DATE]"
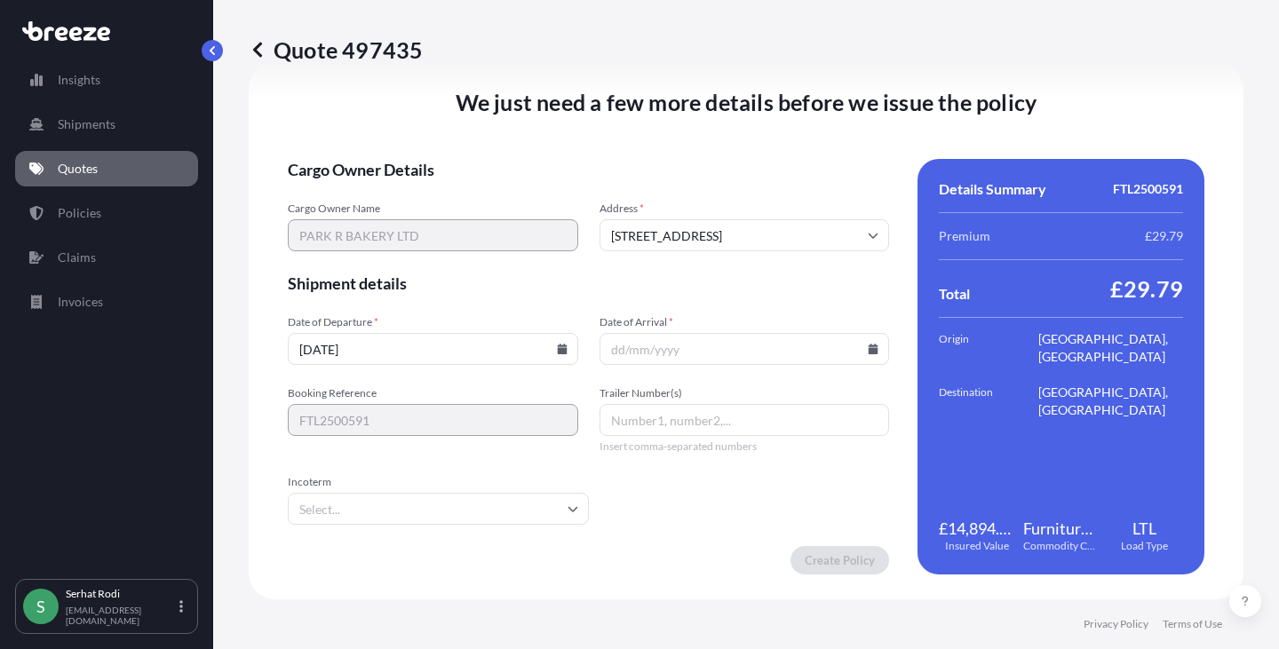
click at [868, 342] on input "Date of Arrival *" at bounding box center [744, 349] width 290 height 32
click at [868, 349] on icon at bounding box center [873, 349] width 10 height 11
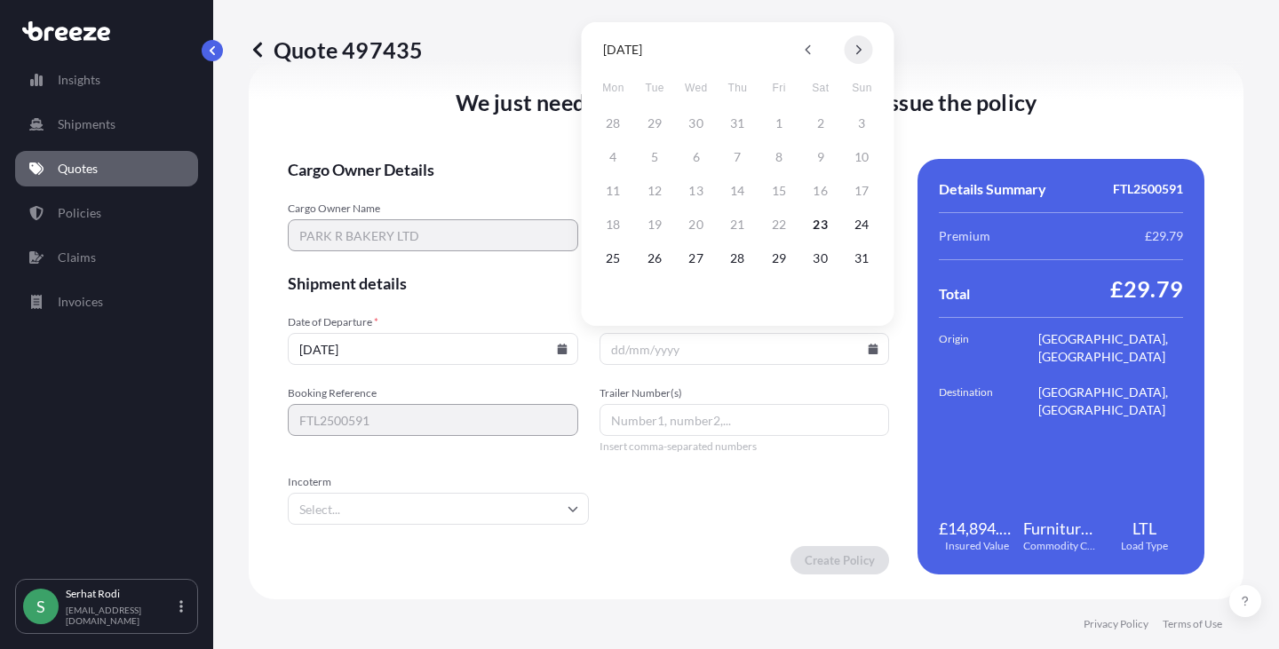
click at [860, 44] on icon at bounding box center [858, 49] width 7 height 11
click at [806, 47] on icon at bounding box center [808, 49] width 7 height 11
click at [861, 52] on icon at bounding box center [858, 49] width 7 height 11
click at [803, 49] on button at bounding box center [809, 50] width 28 height 28
click at [860, 46] on icon at bounding box center [858, 49] width 7 height 11
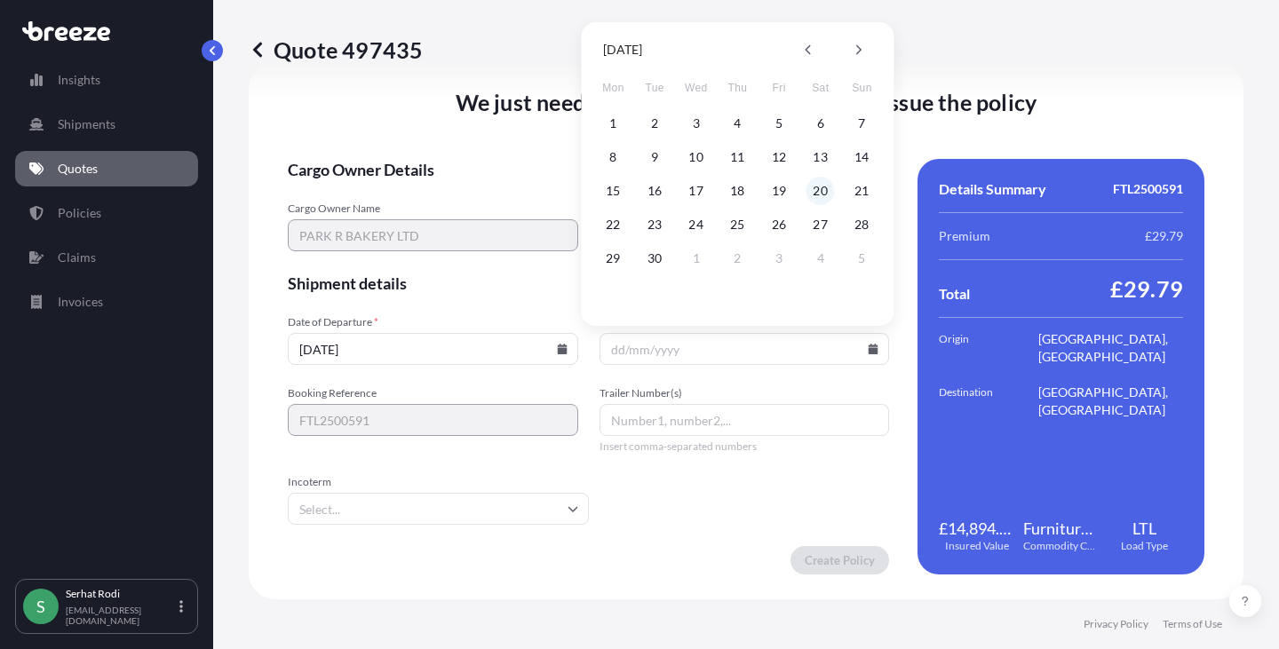
click at [823, 186] on button "20" at bounding box center [820, 191] width 28 height 28
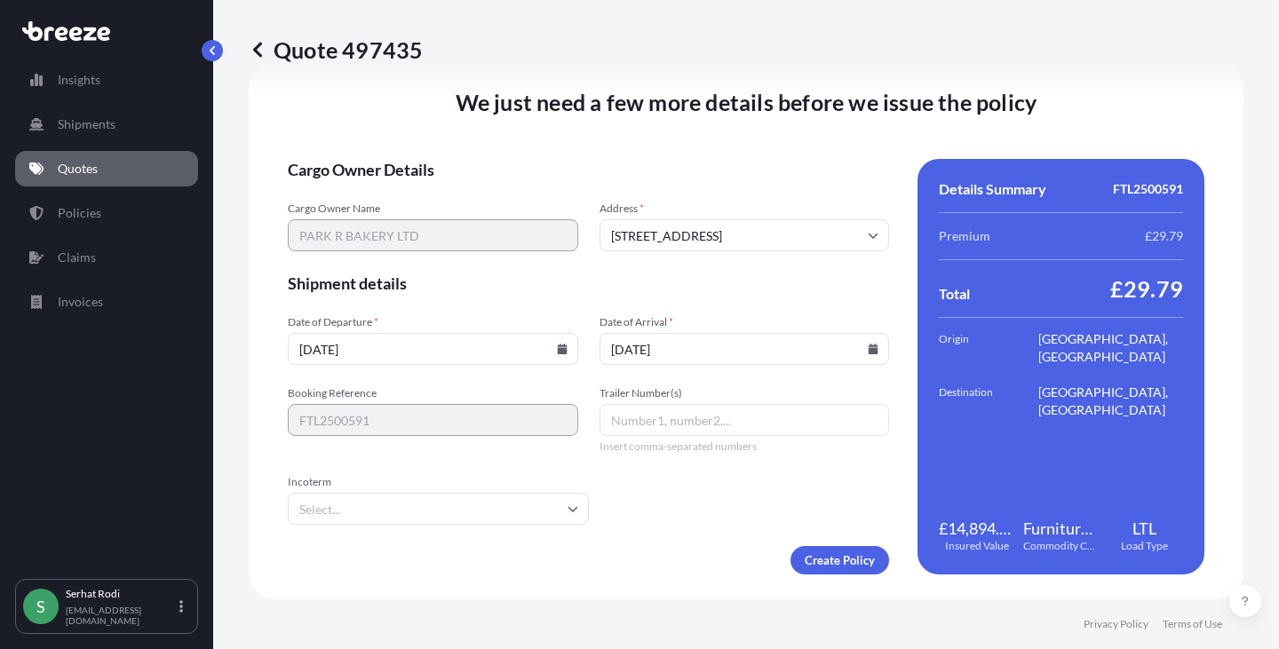
type input "[DATE]"
click at [686, 432] on input "Trailer Number(s)" at bounding box center [744, 420] width 290 height 32
paste input "4AY6115"
click at [558, 490] on div "Incoterm" at bounding box center [438, 500] width 301 height 50
type input "4AY6115"
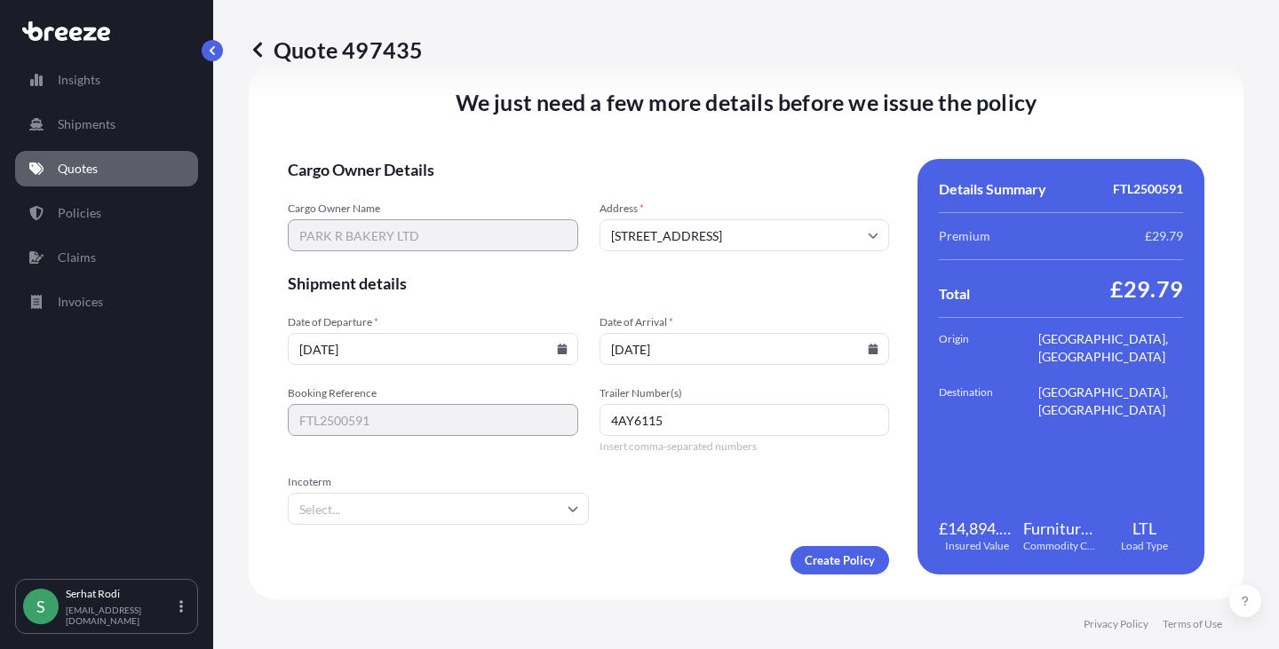
click at [543, 508] on input "Incoterm" at bounding box center [438, 509] width 301 height 32
type input "exw"
click at [332, 550] on li "EXW" at bounding box center [436, 556] width 282 height 34
click at [690, 503] on form "Cargo Owner Details Cargo Owner Name PARK R BAKERY LTD Address * 32 Chase Rd, L…" at bounding box center [588, 367] width 601 height 416
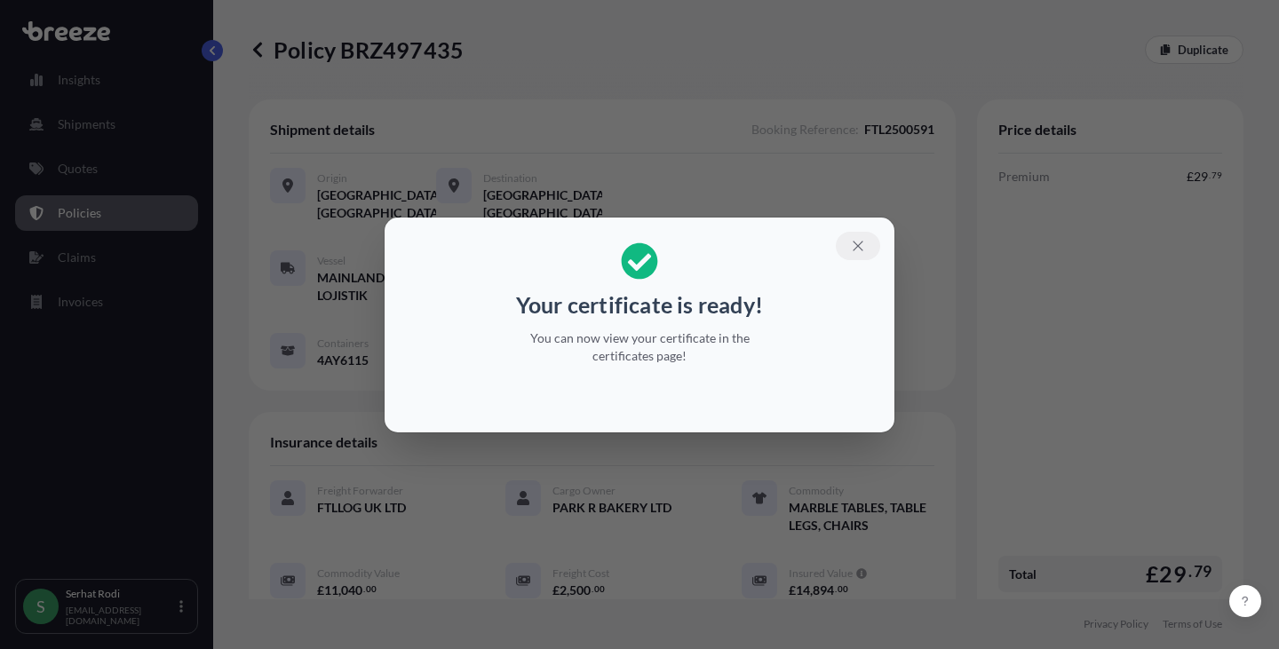
click at [856, 239] on icon "button" at bounding box center [858, 246] width 16 height 16
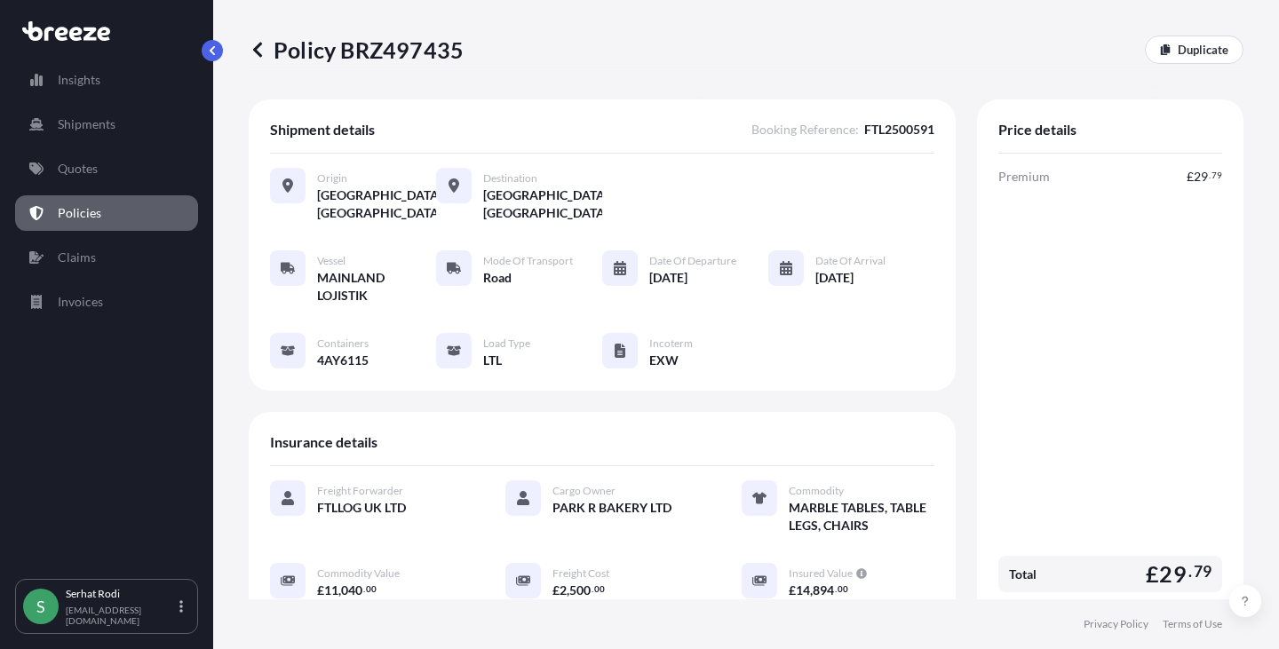
scroll to position [374, 0]
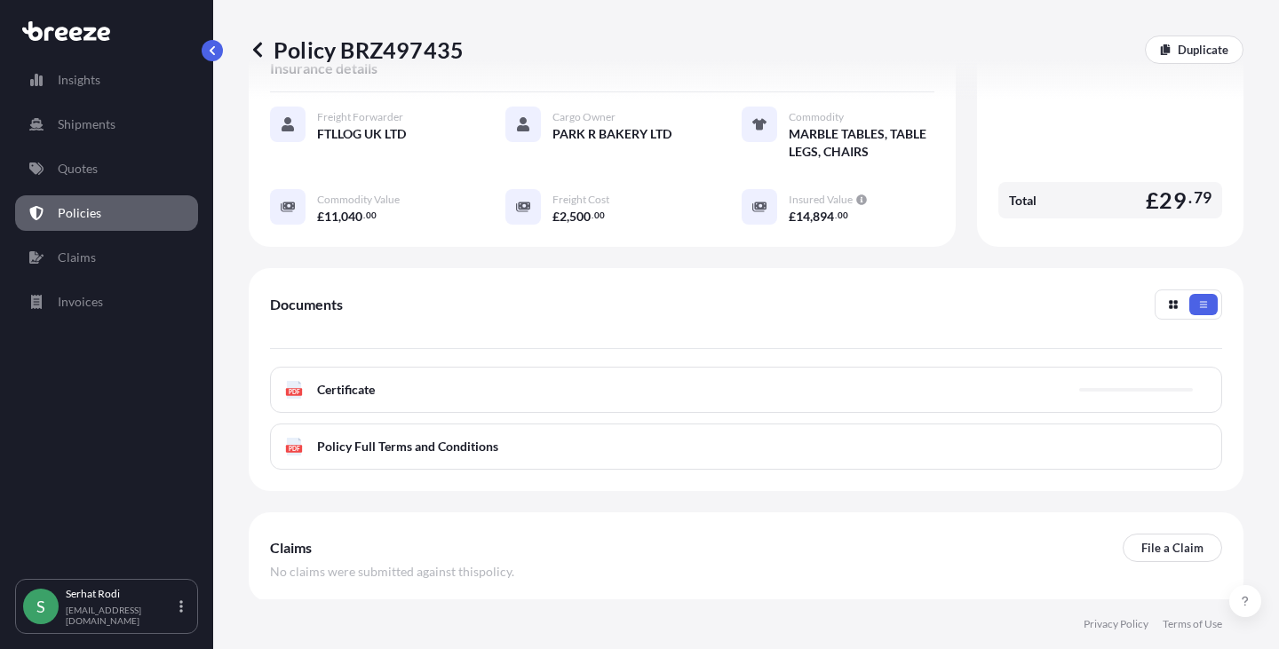
click at [390, 384] on div "PDF Certificate" at bounding box center [746, 390] width 952 height 46
click at [1133, 386] on p "Try again." at bounding box center [1143, 390] width 51 height 18
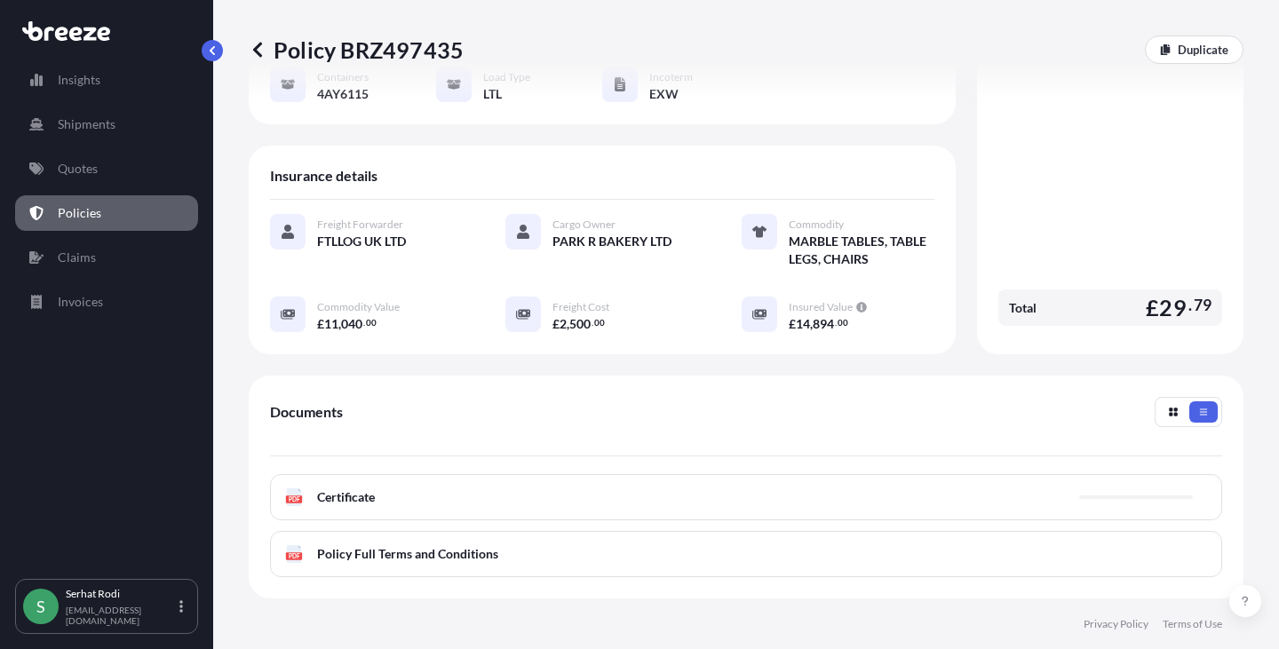
scroll to position [263, 0]
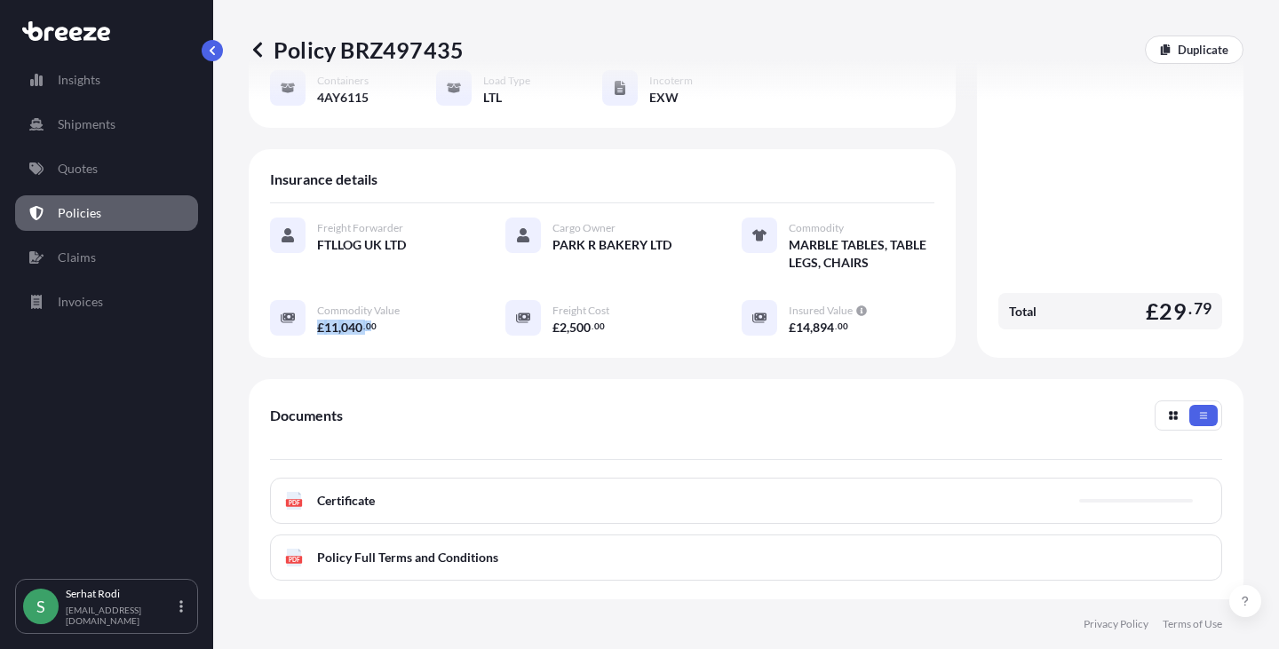
drag, startPoint x: 374, startPoint y: 322, endPoint x: 318, endPoint y: 324, distance: 56.0
click at [318, 324] on span "£ 11 , 040 . 00" at bounding box center [346, 327] width 59 height 12
click at [318, 323] on span "£" at bounding box center [320, 327] width 7 height 12
drag, startPoint x: 318, startPoint y: 323, endPoint x: 394, endPoint y: 335, distance: 77.2
click at [394, 335] on div "Freight Forwarder FTLLOG UK LTD Cargo Owner PARK R BAKERY LTD Commodity MARBLE …" at bounding box center [602, 286] width 664 height 166
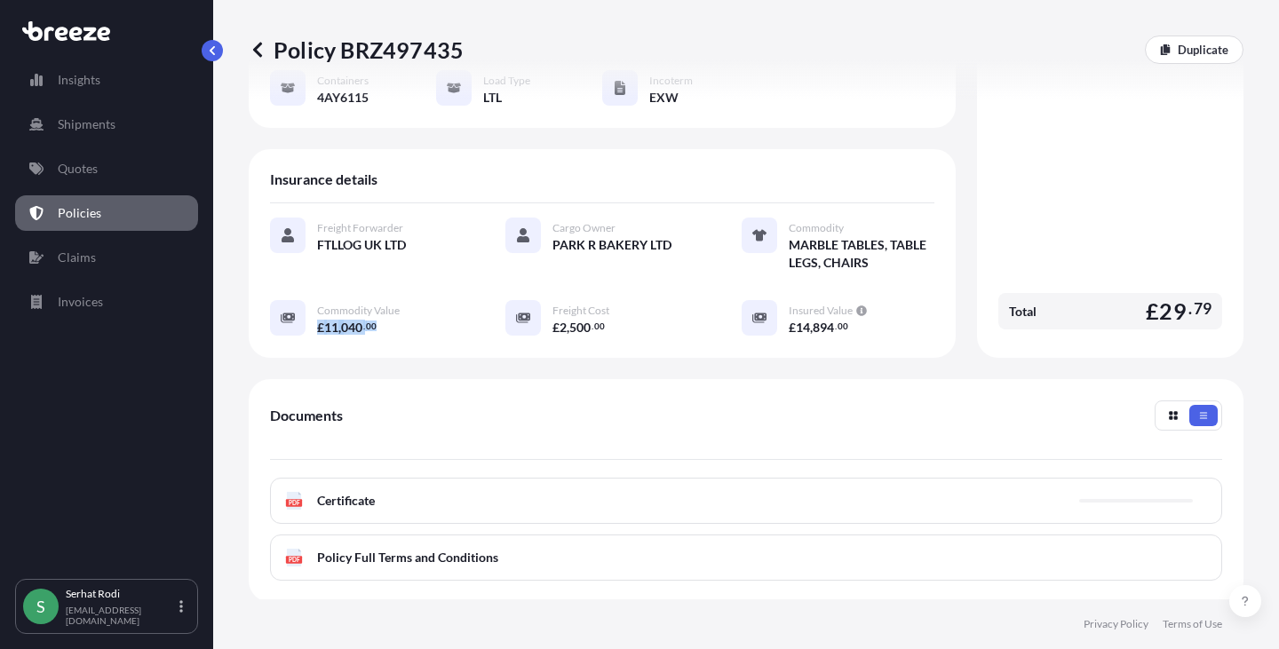
click at [387, 331] on div "£ 11 , 040 . 00" at bounding box center [390, 327] width 146 height 19
click at [379, 327] on div "£ 11 , 040 . 00" at bounding box center [390, 327] width 146 height 19
click at [379, 325] on div "£ 11 , 040 . 00" at bounding box center [390, 327] width 146 height 19
drag, startPoint x: 376, startPoint y: 325, endPoint x: 317, endPoint y: 325, distance: 59.5
click at [317, 325] on div "£ 11 , 040 . 00" at bounding box center [390, 327] width 146 height 19
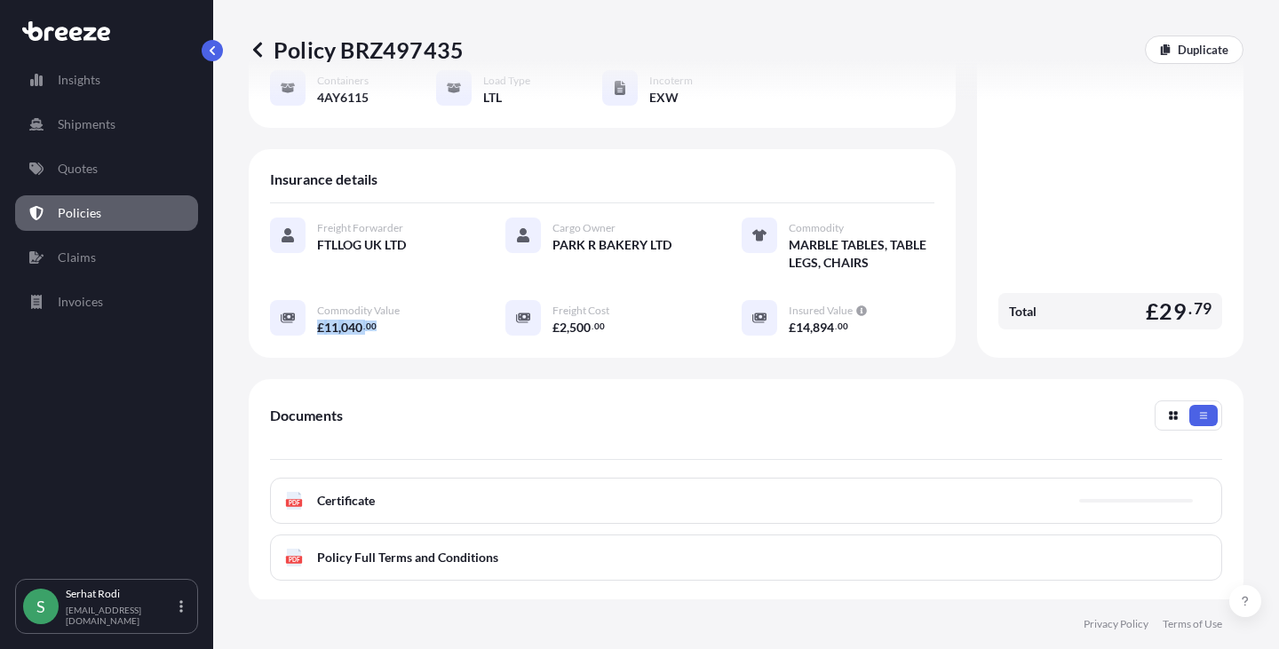
click at [317, 324] on span "£" at bounding box center [320, 327] width 7 height 12
click at [316, 322] on div "Commodity Value £ 11 , 040 . 00" at bounding box center [366, 318] width 193 height 36
click at [321, 319] on span "£ 11 , 040 . 00" at bounding box center [346, 328] width 59 height 18
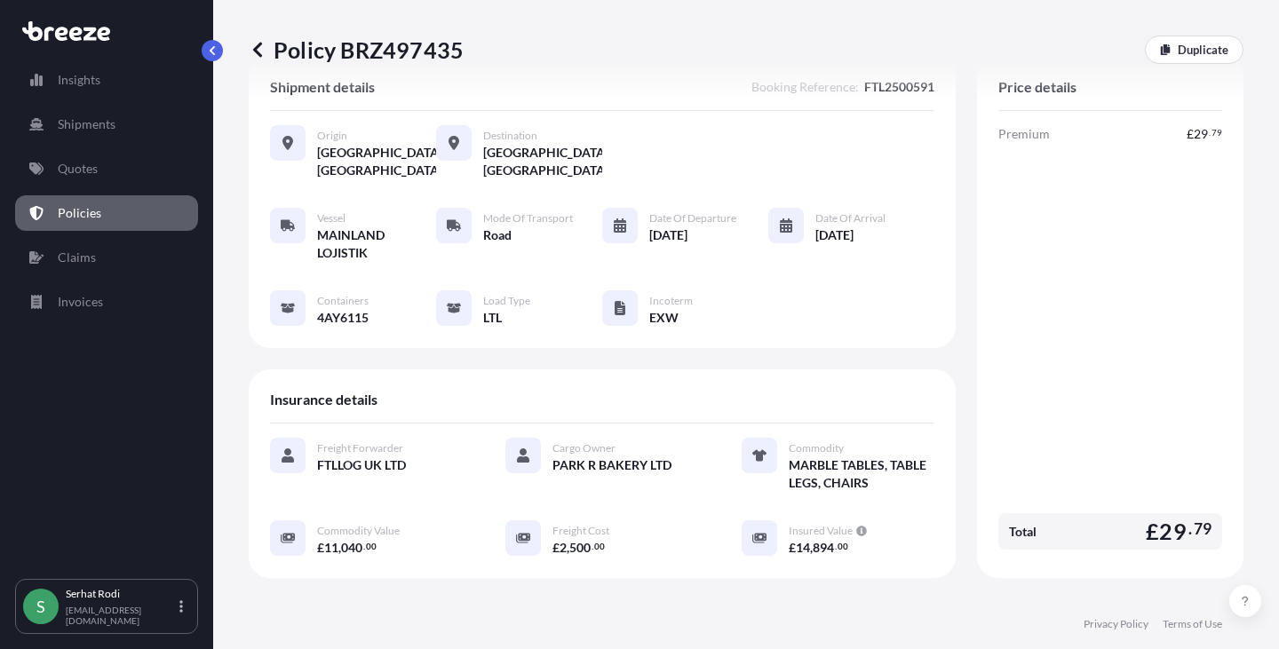
scroll to position [0, 0]
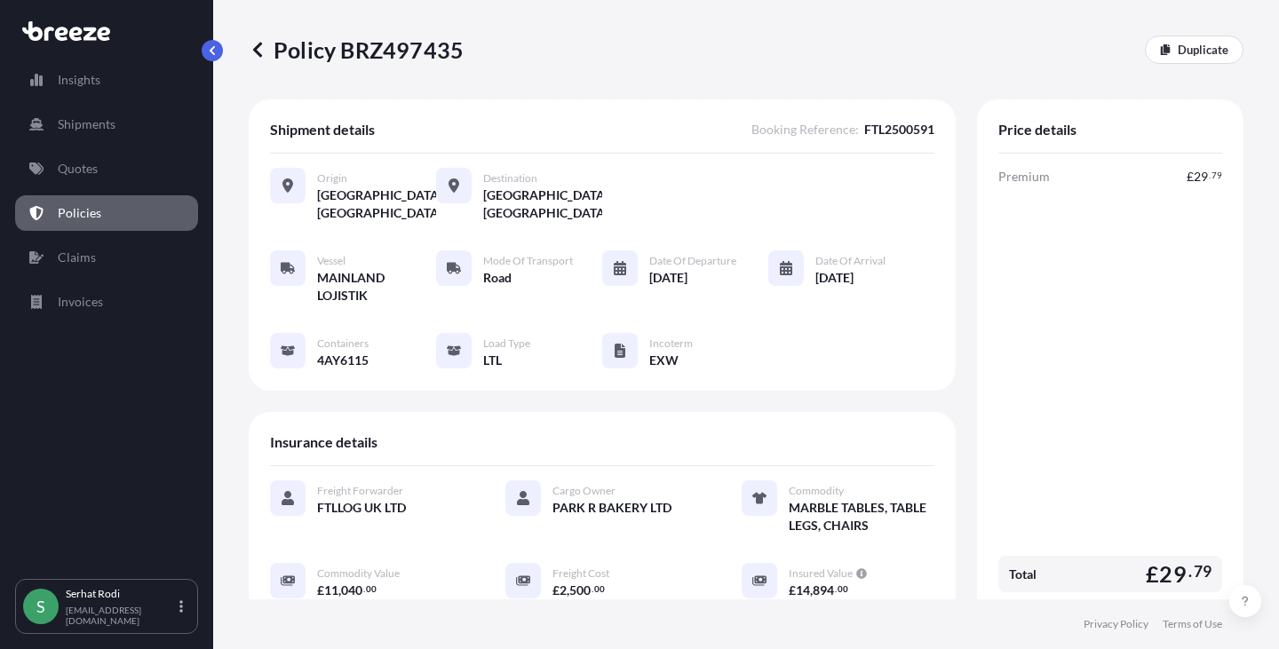
click at [215, 40] on button "button" at bounding box center [212, 50] width 21 height 21
click at [72, 84] on p "Insights" at bounding box center [79, 80] width 43 height 18
select select "2025"
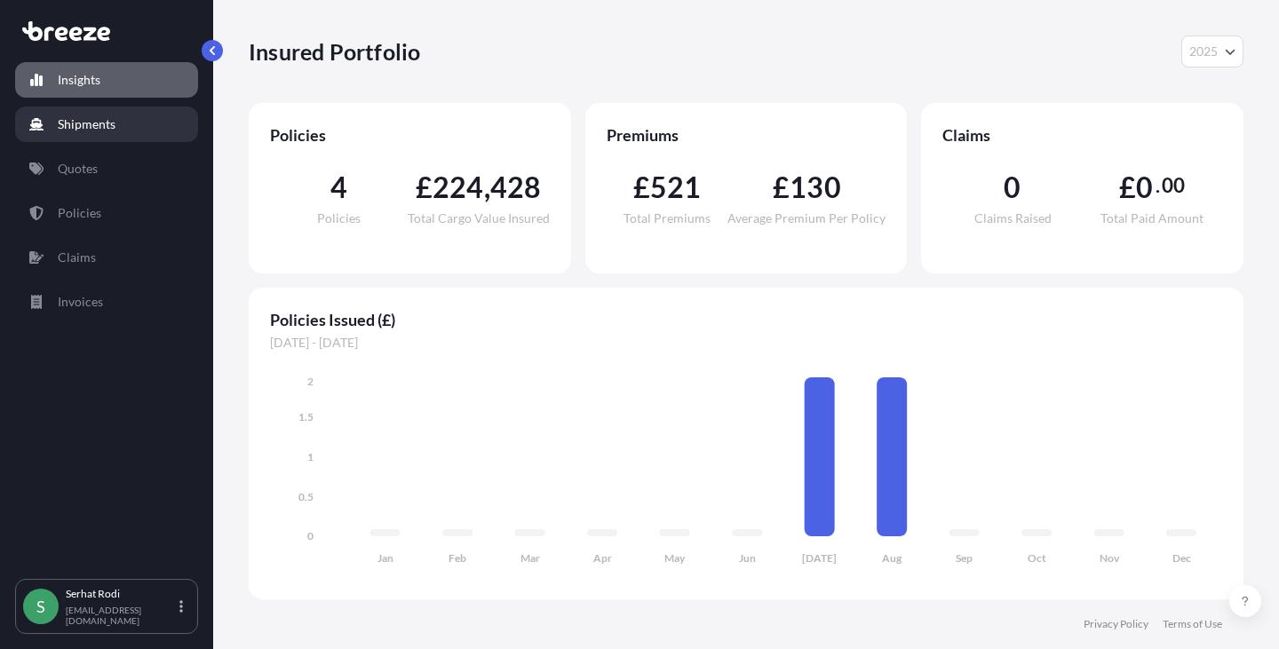
click at [85, 124] on p "Shipments" at bounding box center [87, 124] width 58 height 18
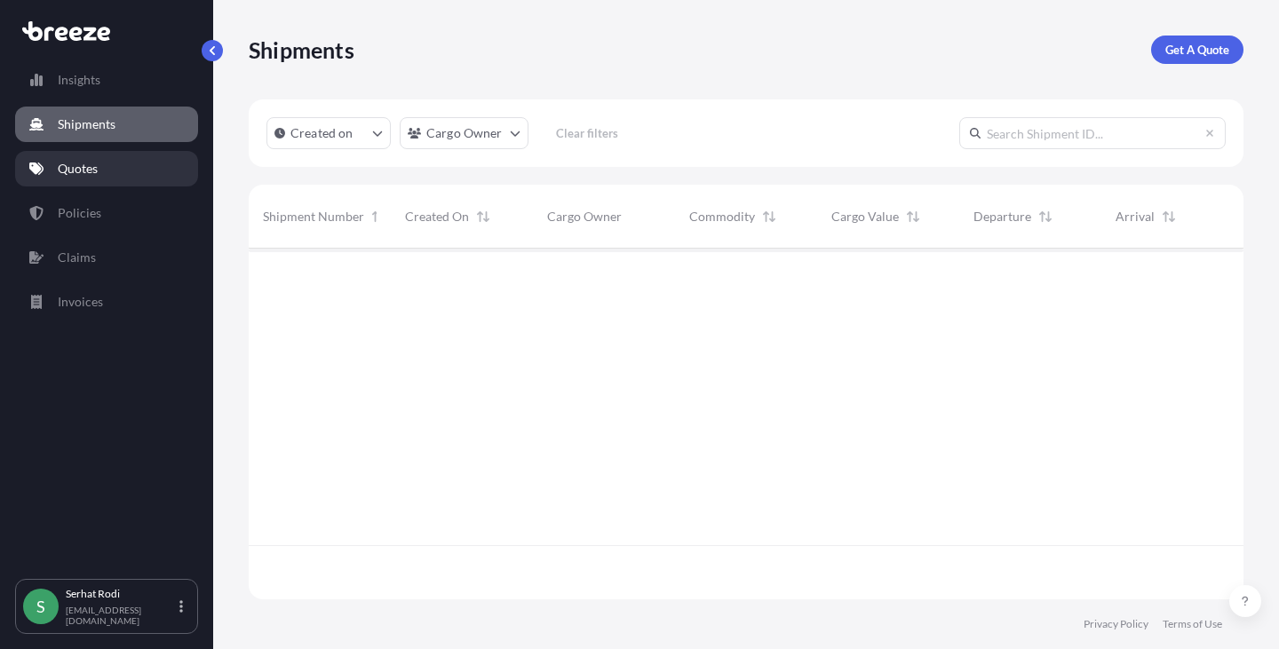
scroll to position [401, 981]
click at [78, 167] on p "Quotes" at bounding box center [78, 169] width 40 height 18
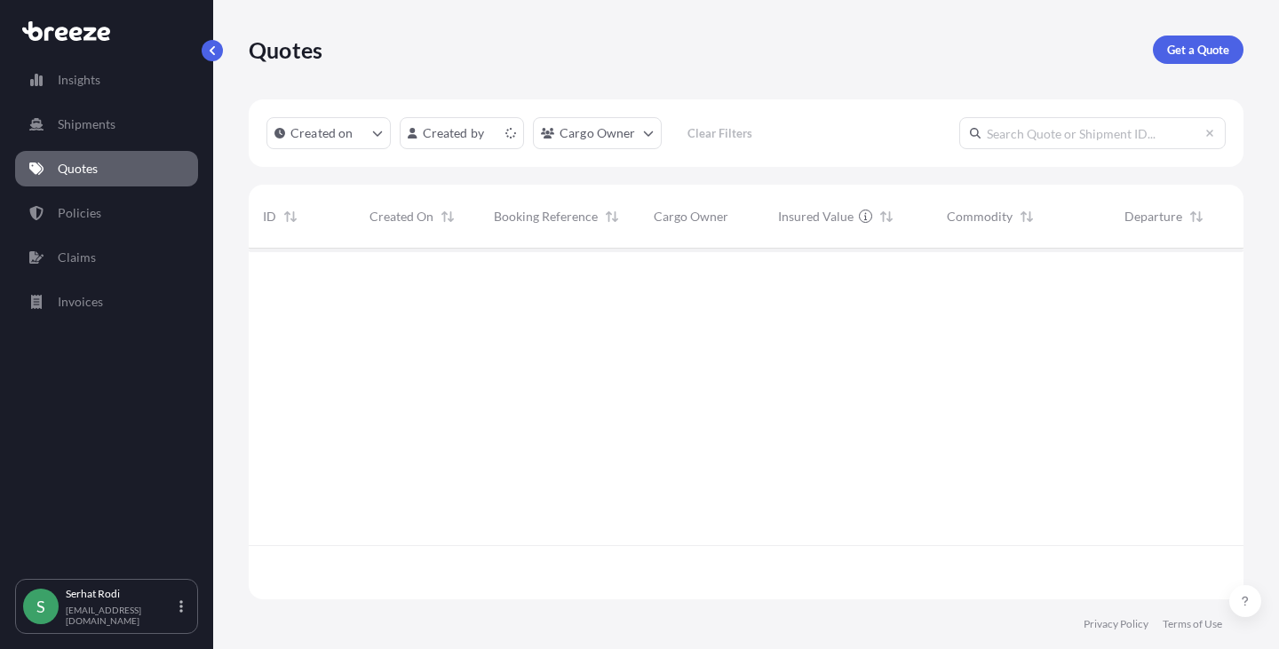
scroll to position [347, 981]
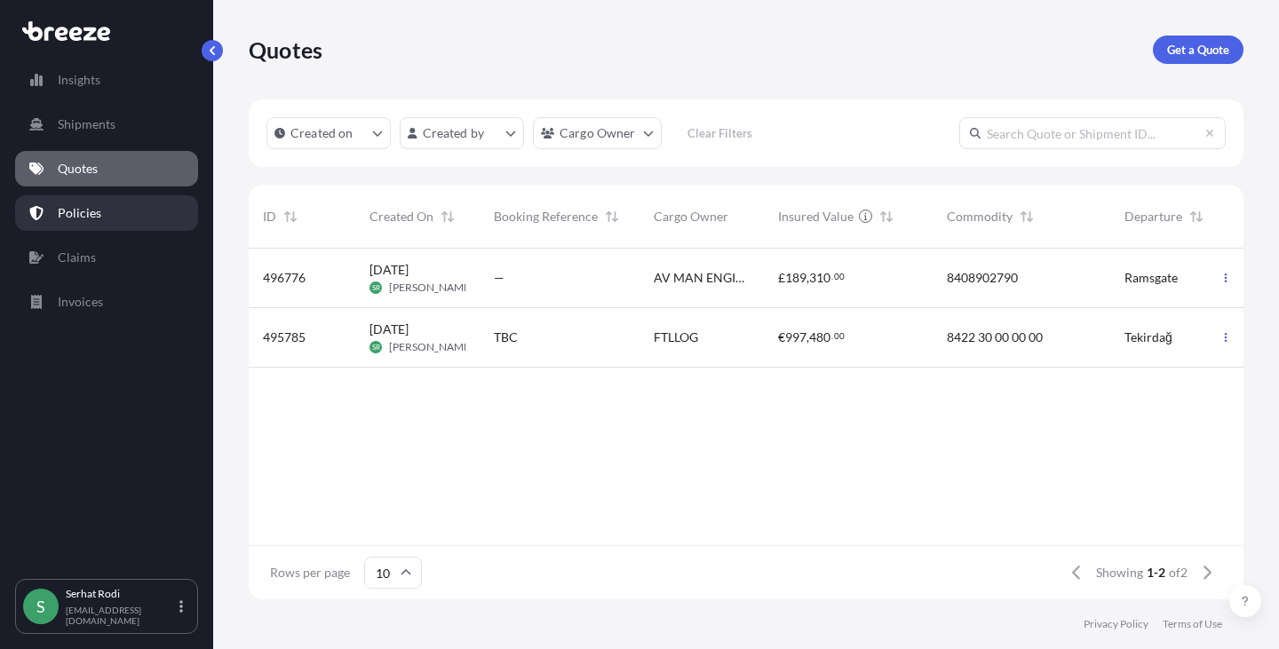
click at [59, 212] on p "Policies" at bounding box center [80, 213] width 44 height 18
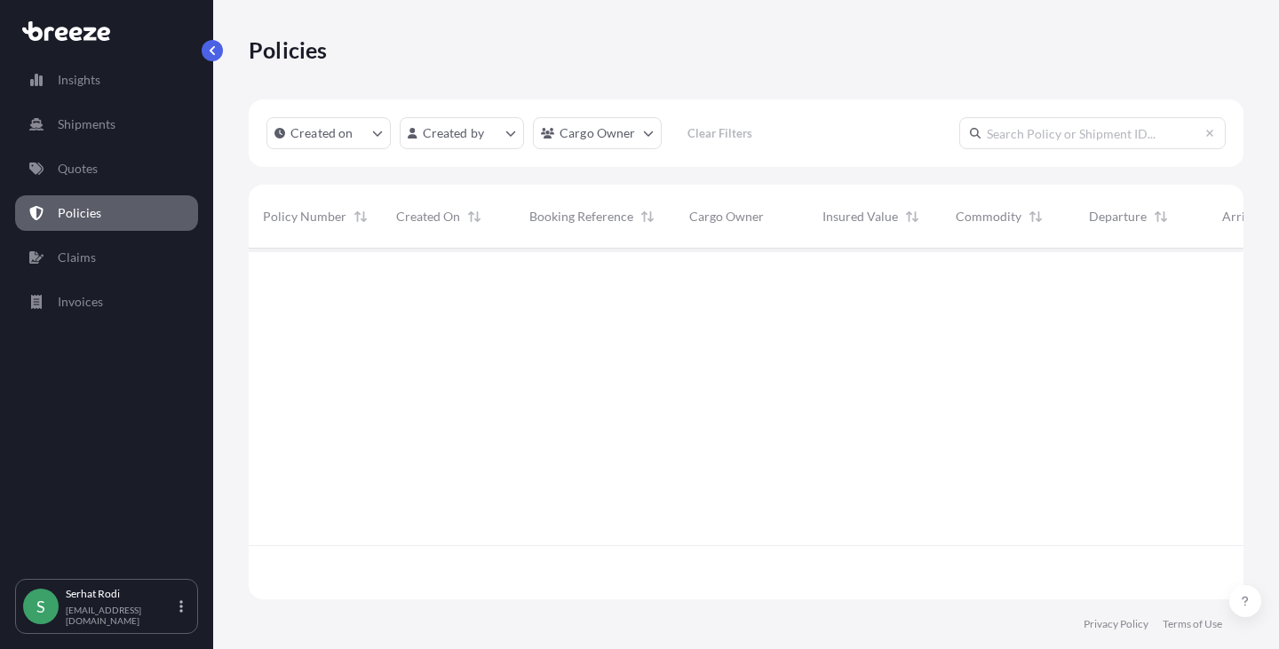
scroll to position [347, 981]
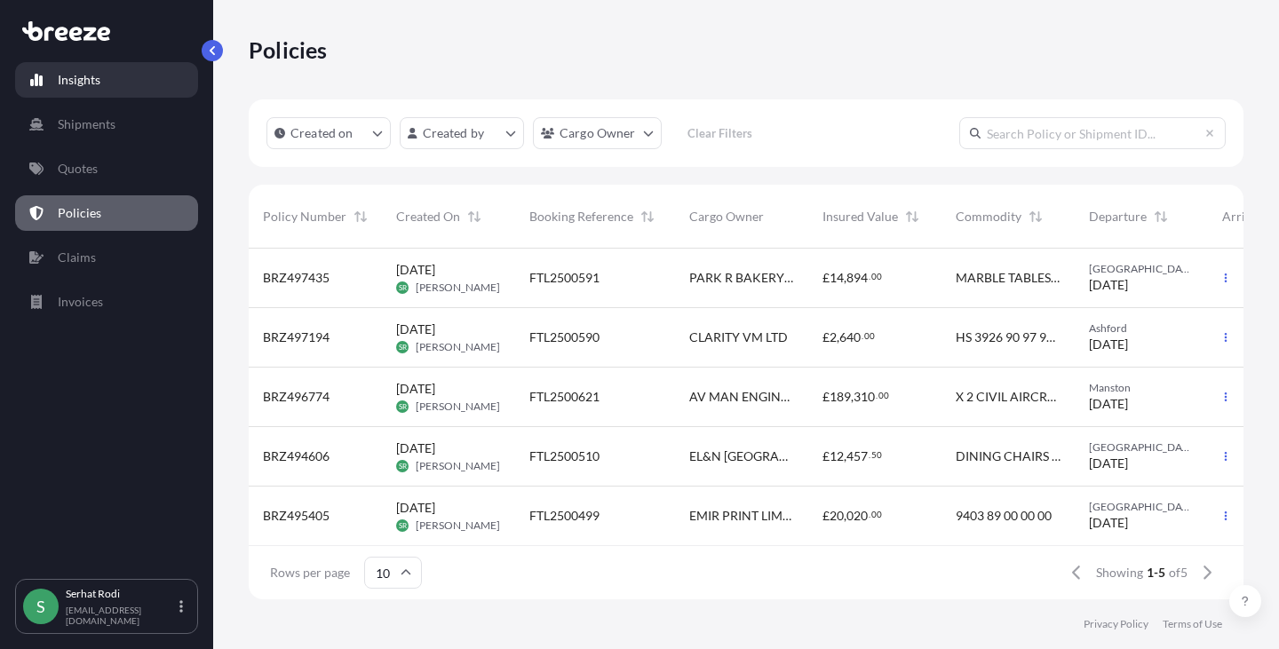
click at [99, 84] on p "Insights" at bounding box center [79, 80] width 43 height 18
select select "2025"
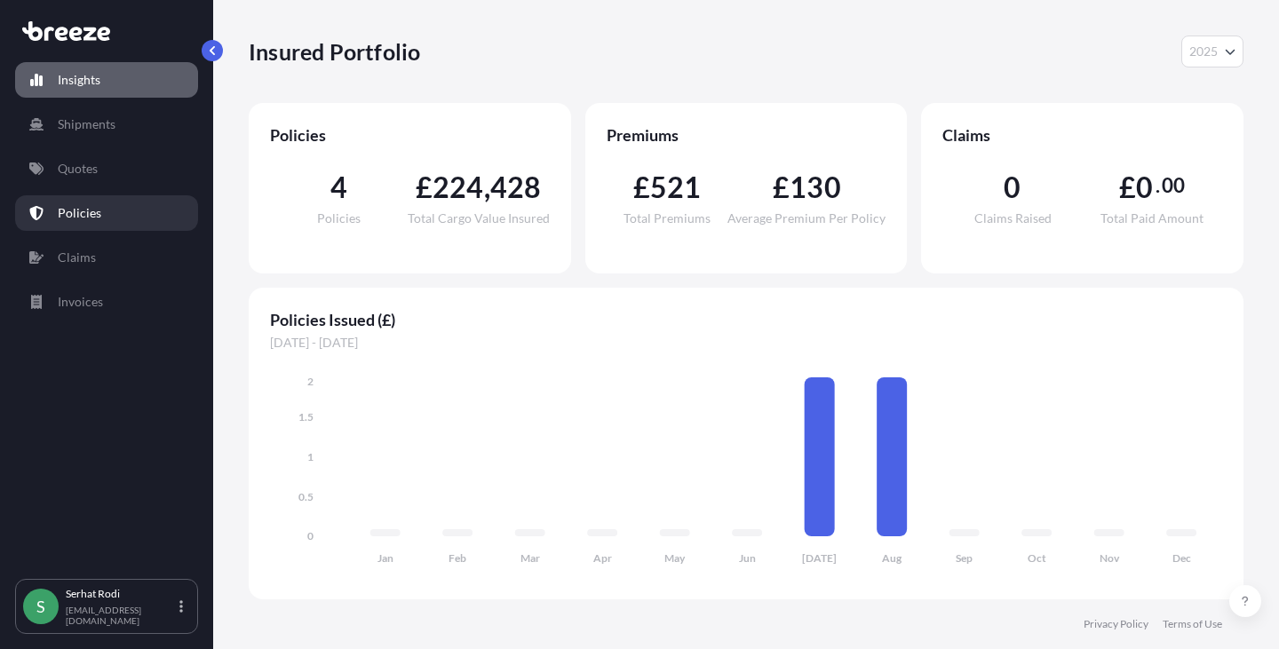
click at [69, 208] on p "Policies" at bounding box center [80, 213] width 44 height 18
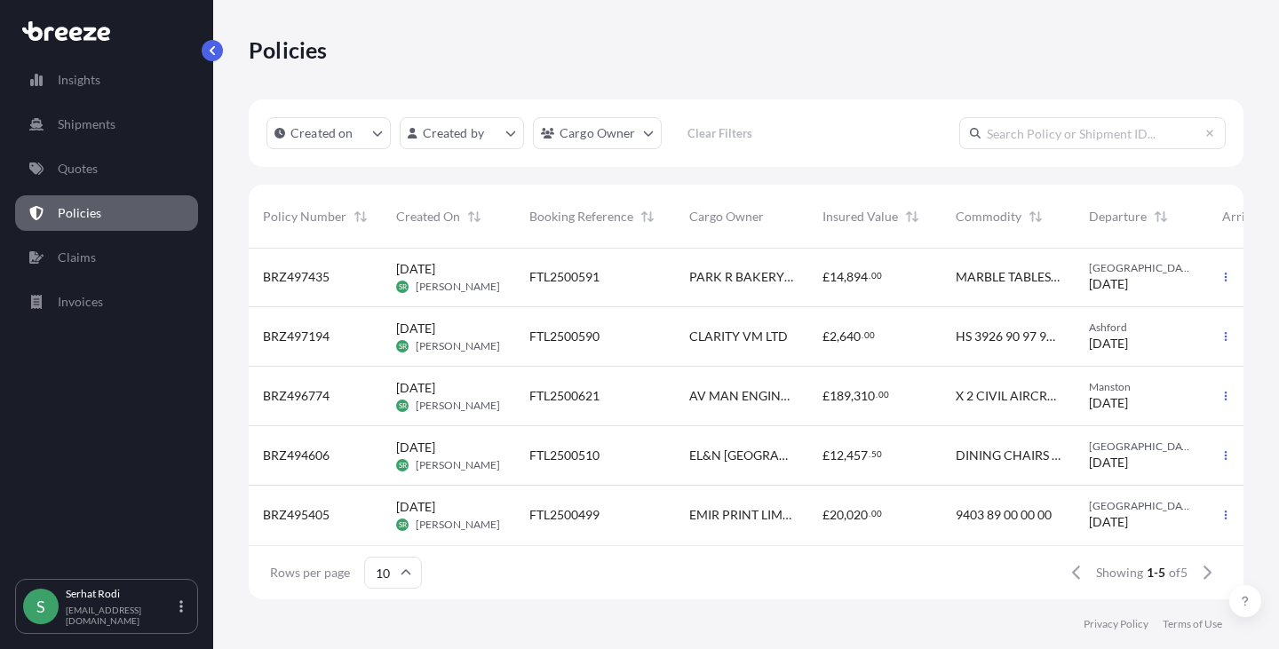
scroll to position [14, 0]
click at [737, 268] on span "PARK R BAKERY LTD" at bounding box center [741, 277] width 105 height 18
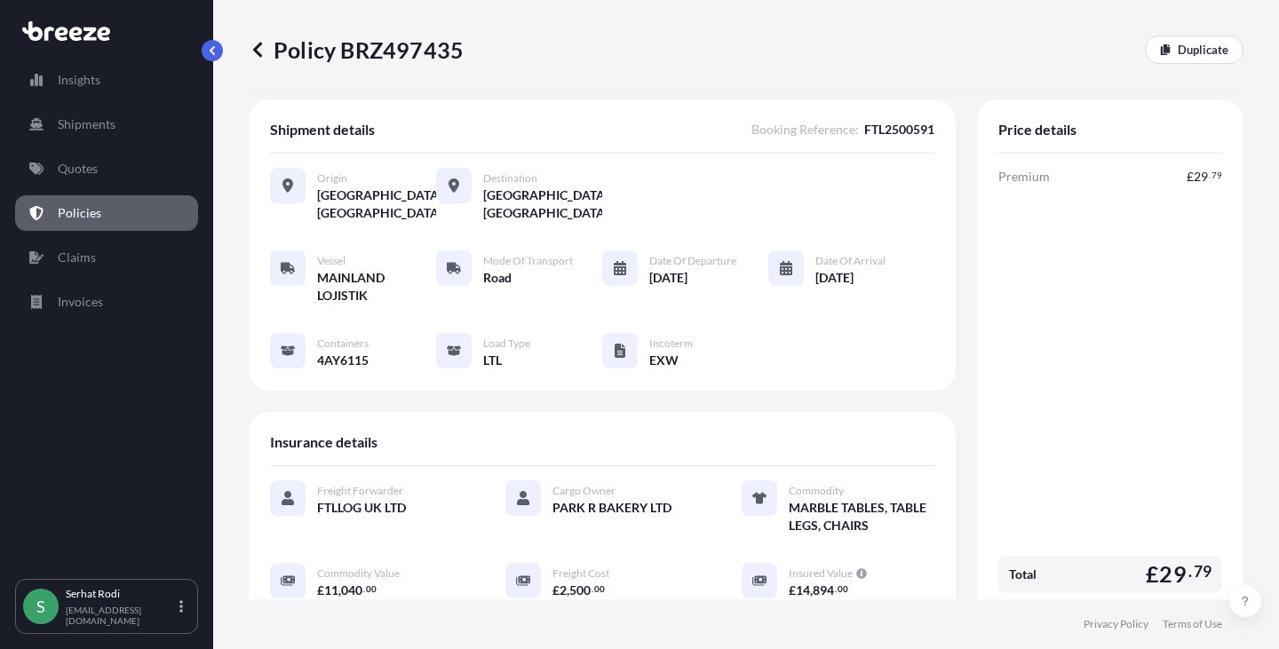
click at [737, 268] on div "Vessel MAINLAND LOJISTIK Mode of Transport Road Date of Departure [DATE] Date o…" at bounding box center [602, 309] width 664 height 119
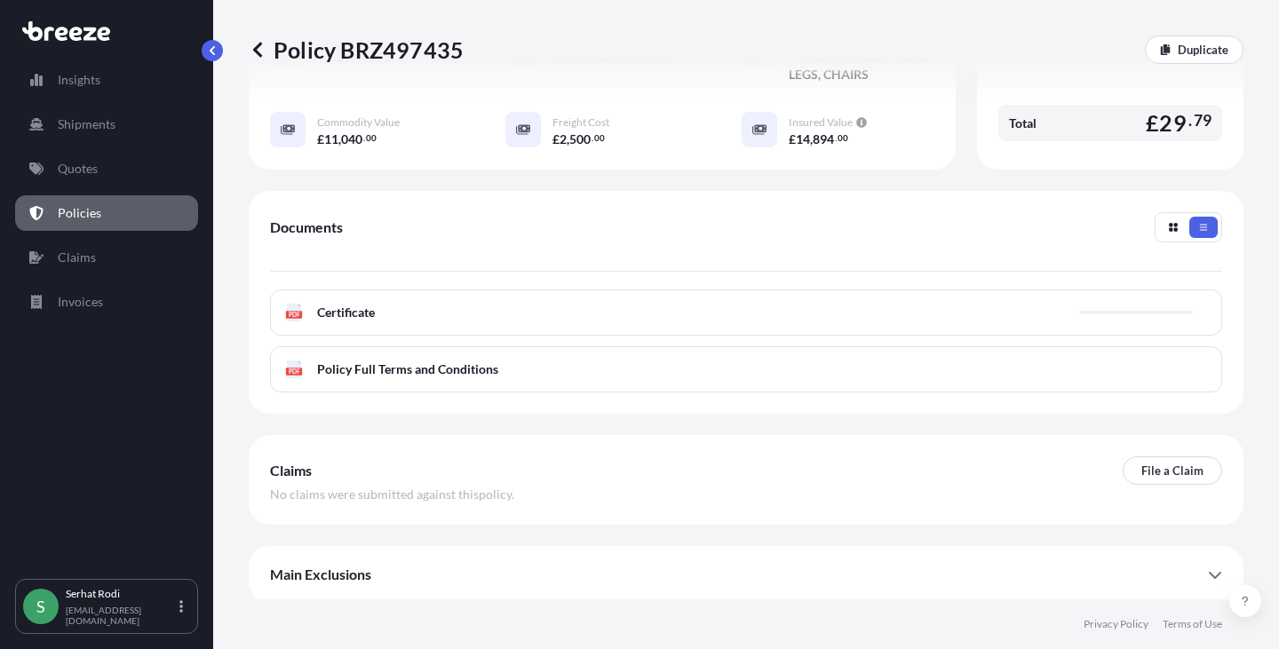
scroll to position [452, 0]
click at [343, 303] on span "Certificate" at bounding box center [346, 312] width 58 height 18
click at [1168, 228] on icon "button" at bounding box center [1173, 226] width 11 height 11
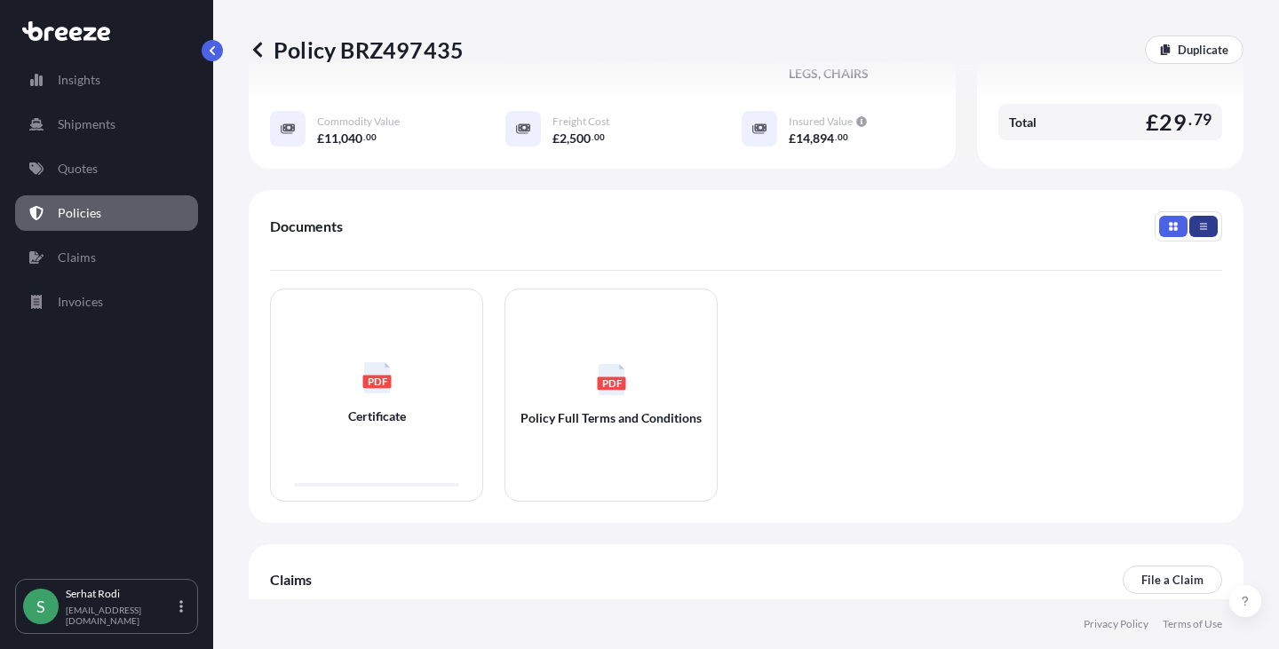
click at [1200, 223] on icon "button" at bounding box center [1203, 226] width 7 height 6
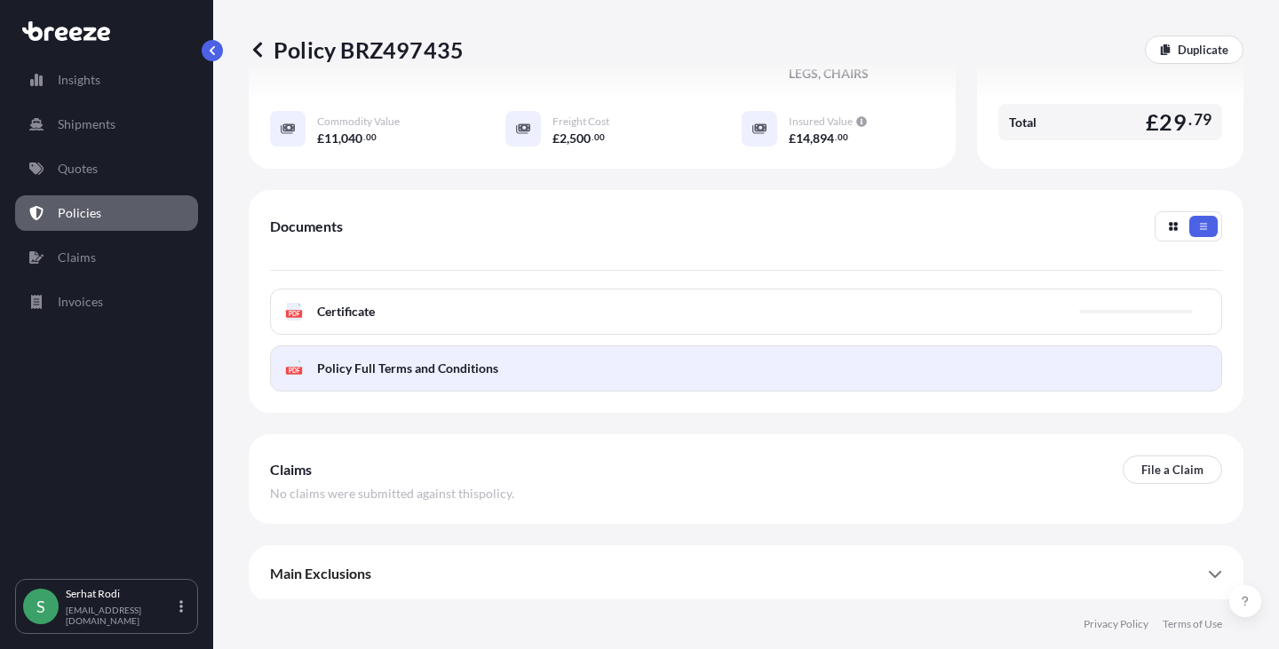
click at [415, 355] on link "PDF Policy Full Terms and Conditions" at bounding box center [746, 368] width 952 height 46
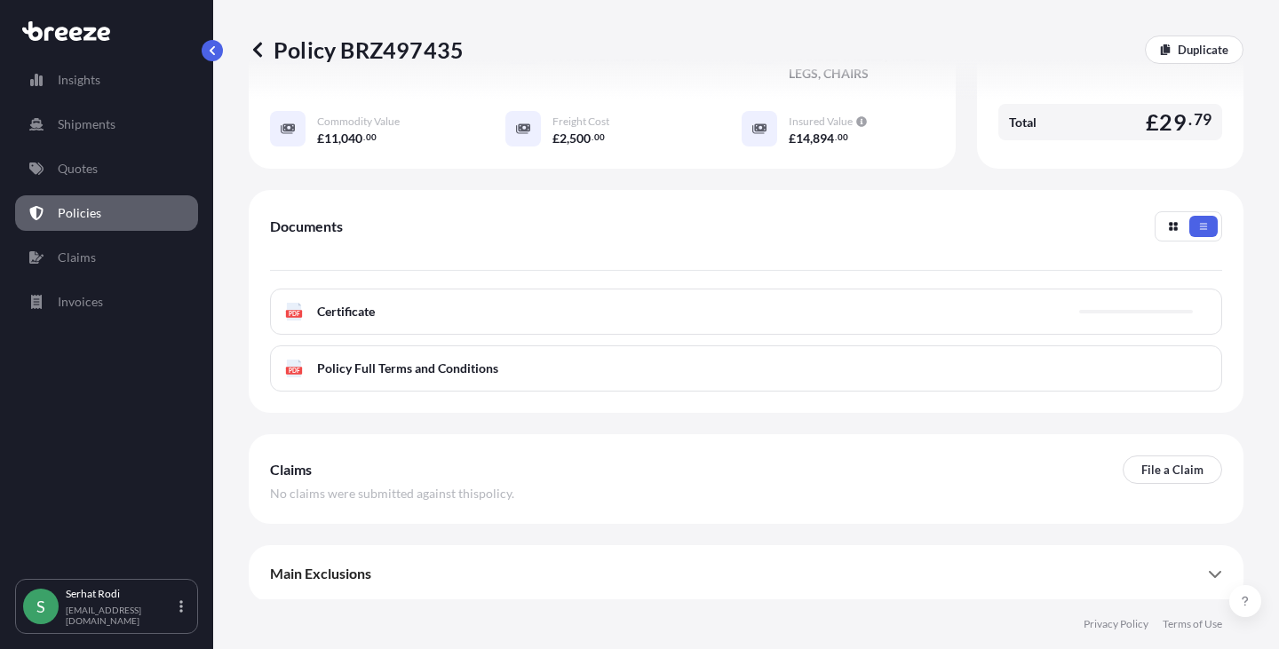
click at [356, 313] on span "Certificate" at bounding box center [346, 312] width 58 height 18
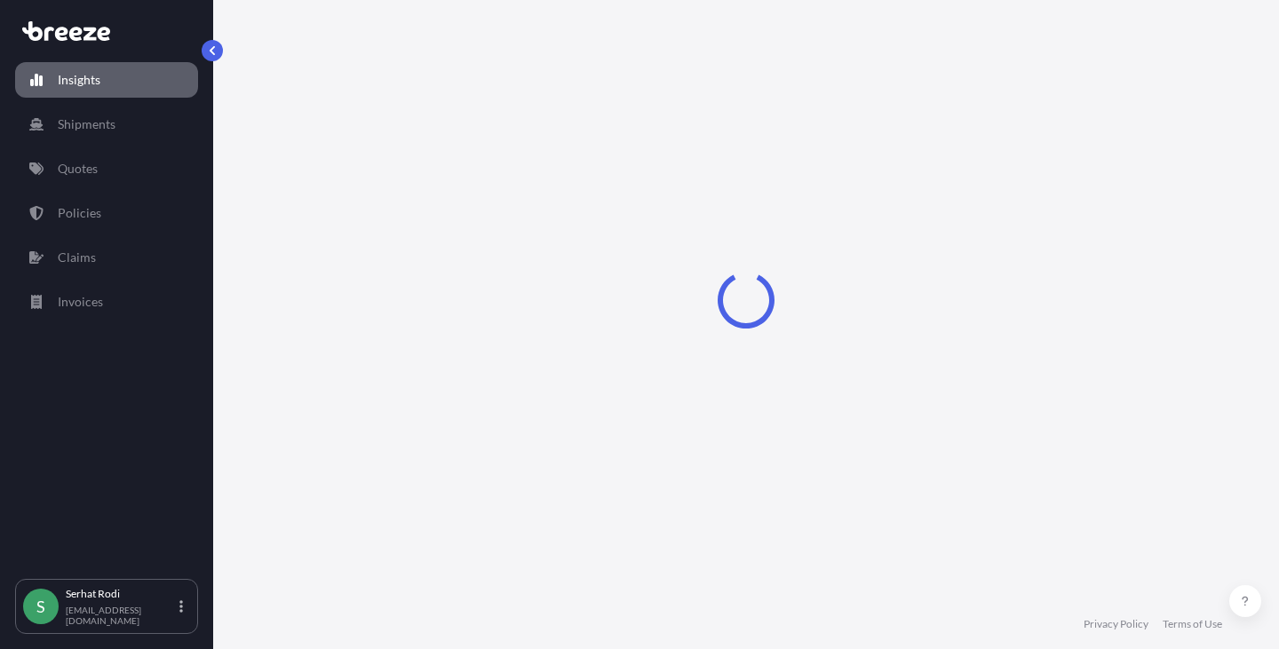
select select "2025"
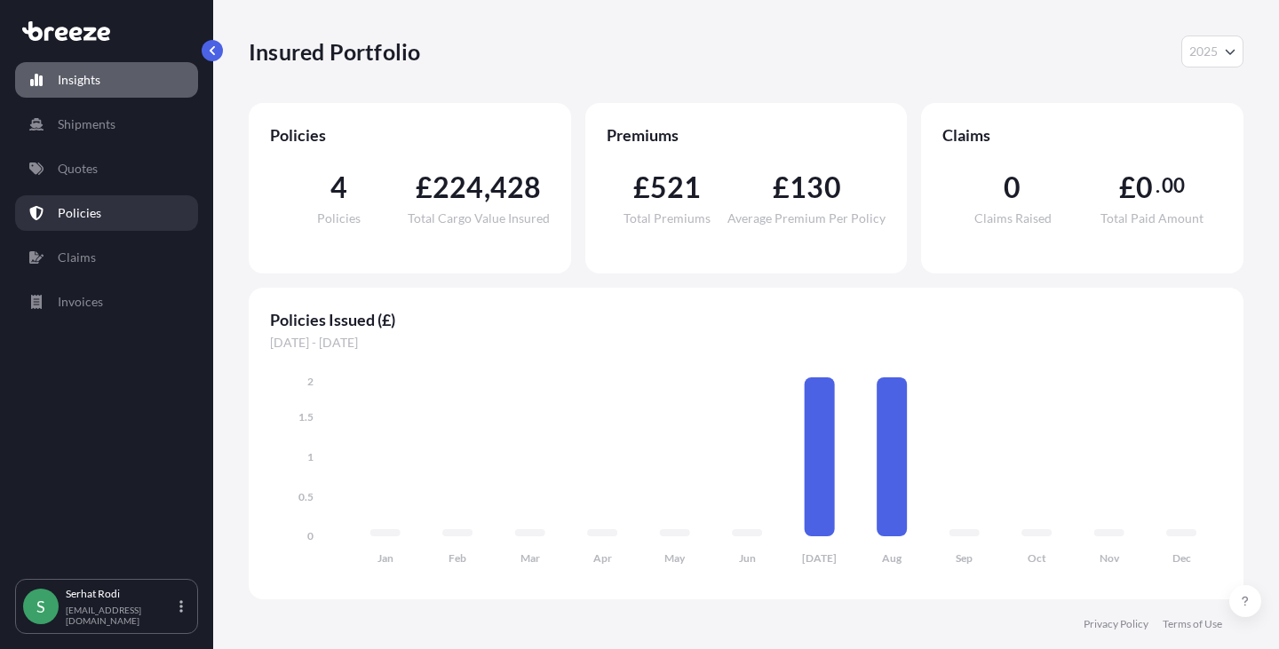
click at [69, 207] on p "Policies" at bounding box center [80, 213] width 44 height 18
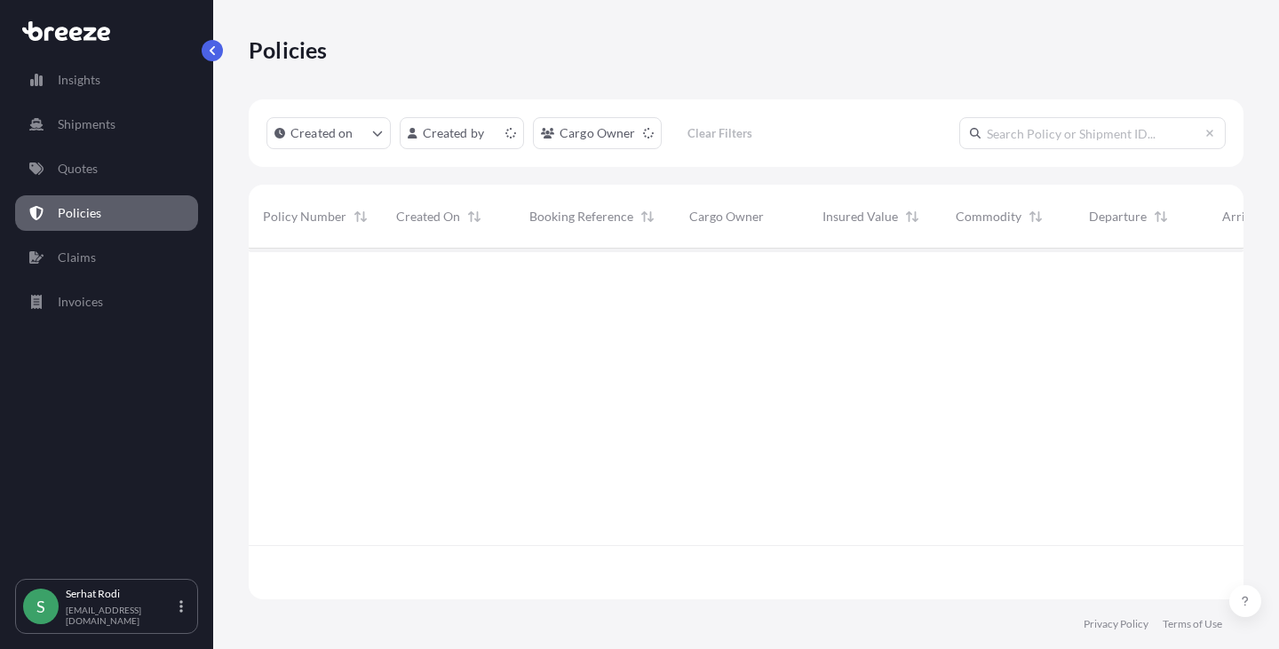
scroll to position [347, 981]
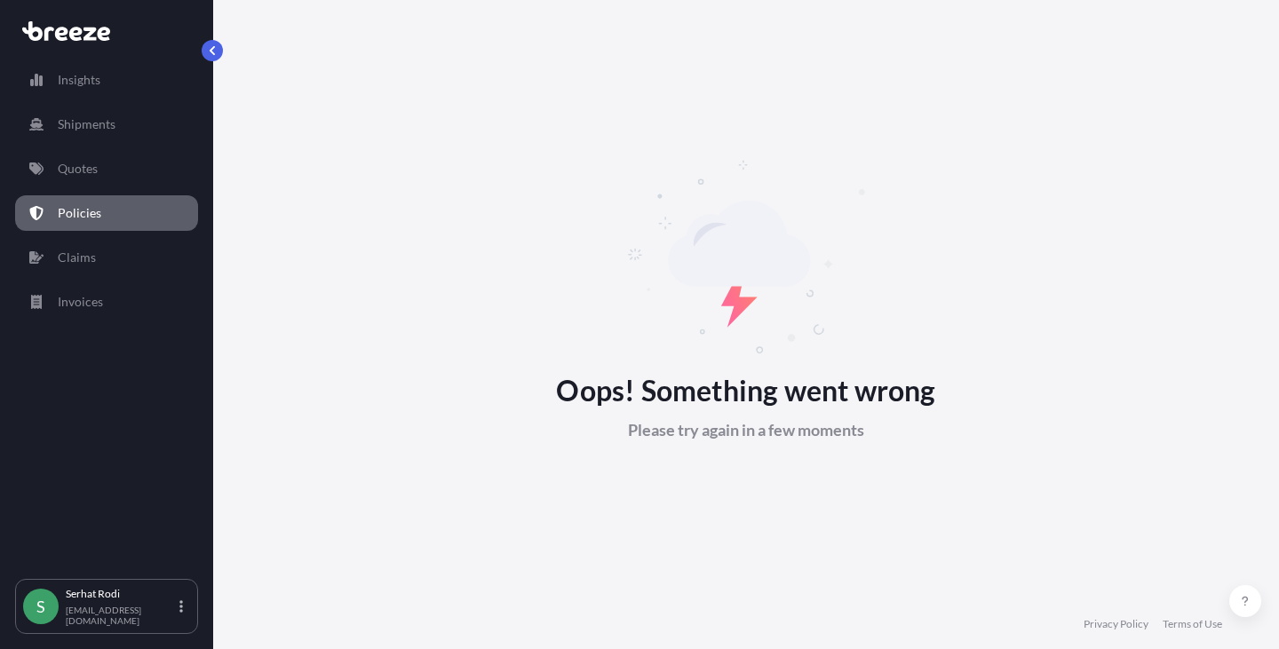
click at [79, 215] on p "Policies" at bounding box center [80, 213] width 44 height 18
click at [75, 217] on p "Policies" at bounding box center [80, 213] width 44 height 18
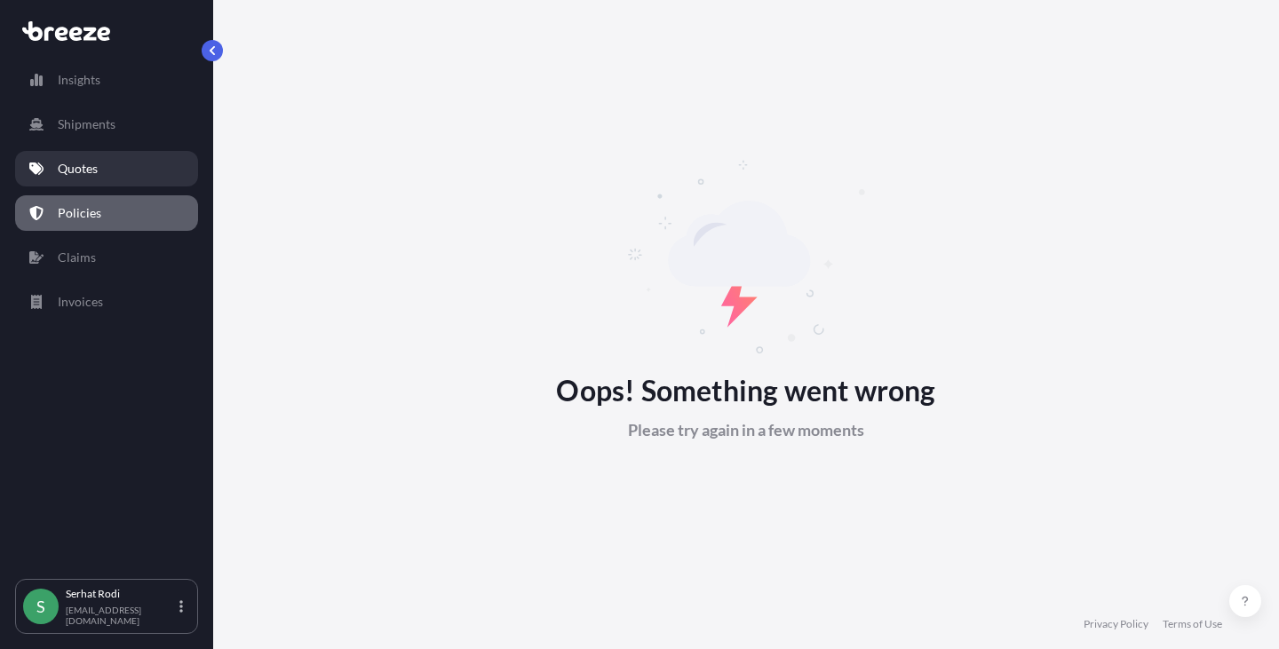
click at [68, 163] on p "Quotes" at bounding box center [78, 169] width 40 height 18
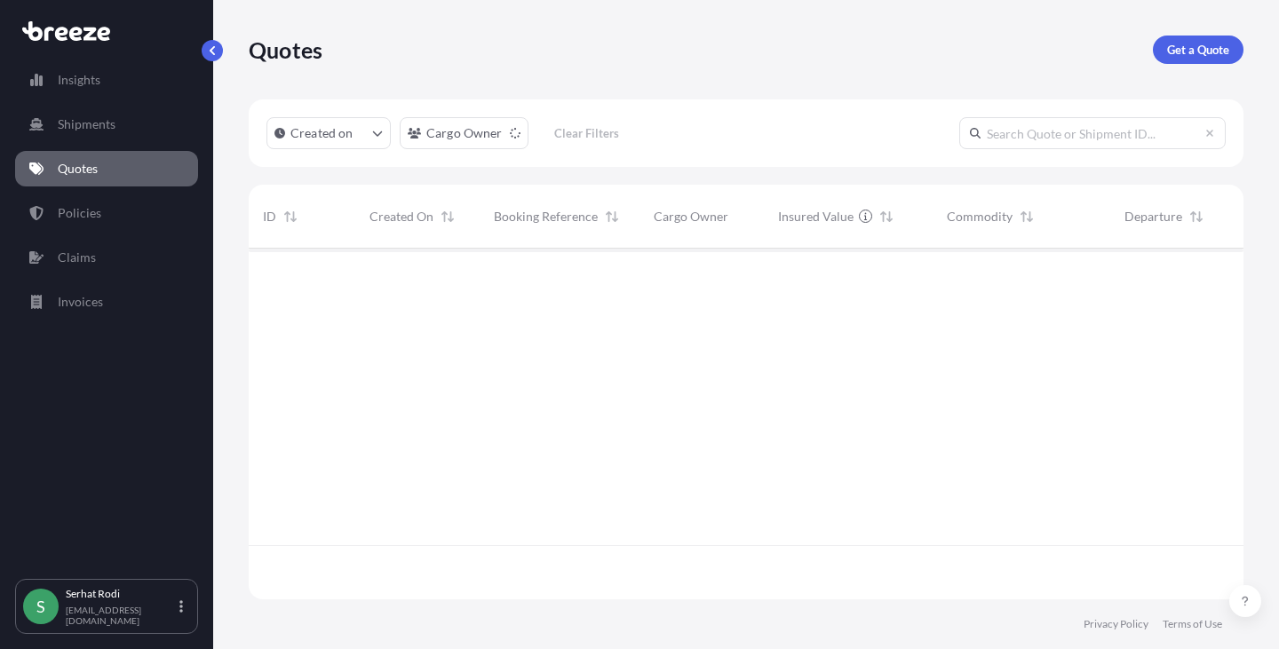
scroll to position [347, 981]
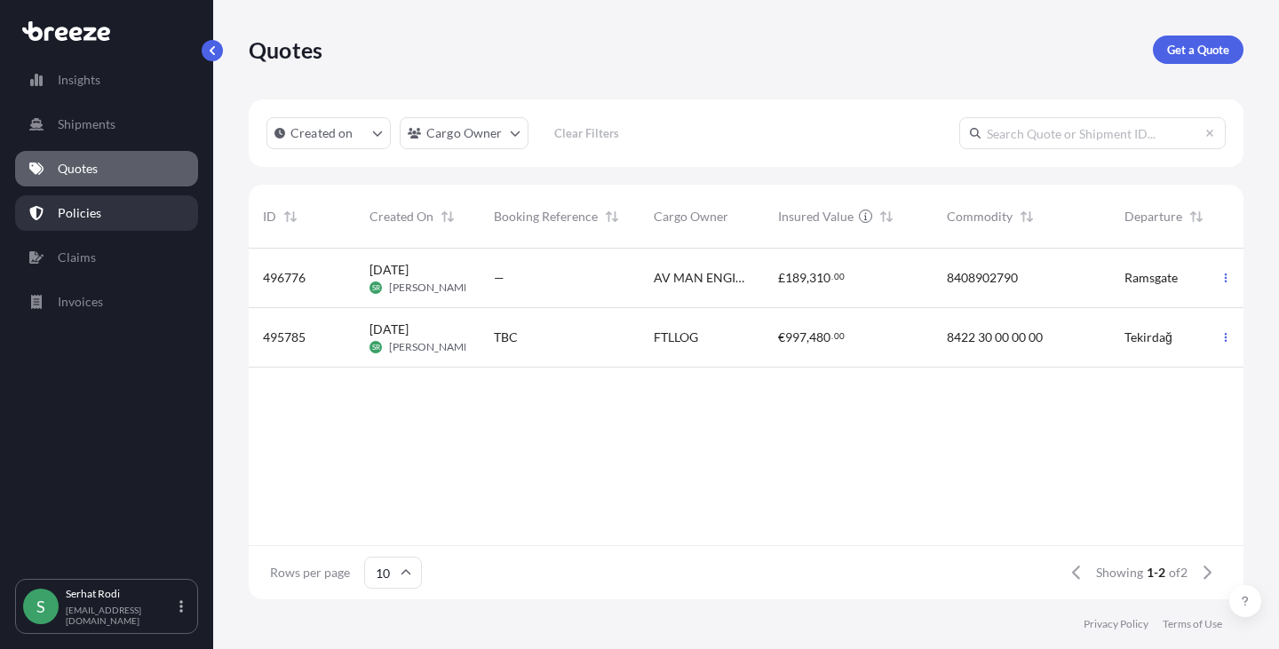
click at [70, 207] on p "Policies" at bounding box center [80, 213] width 44 height 18
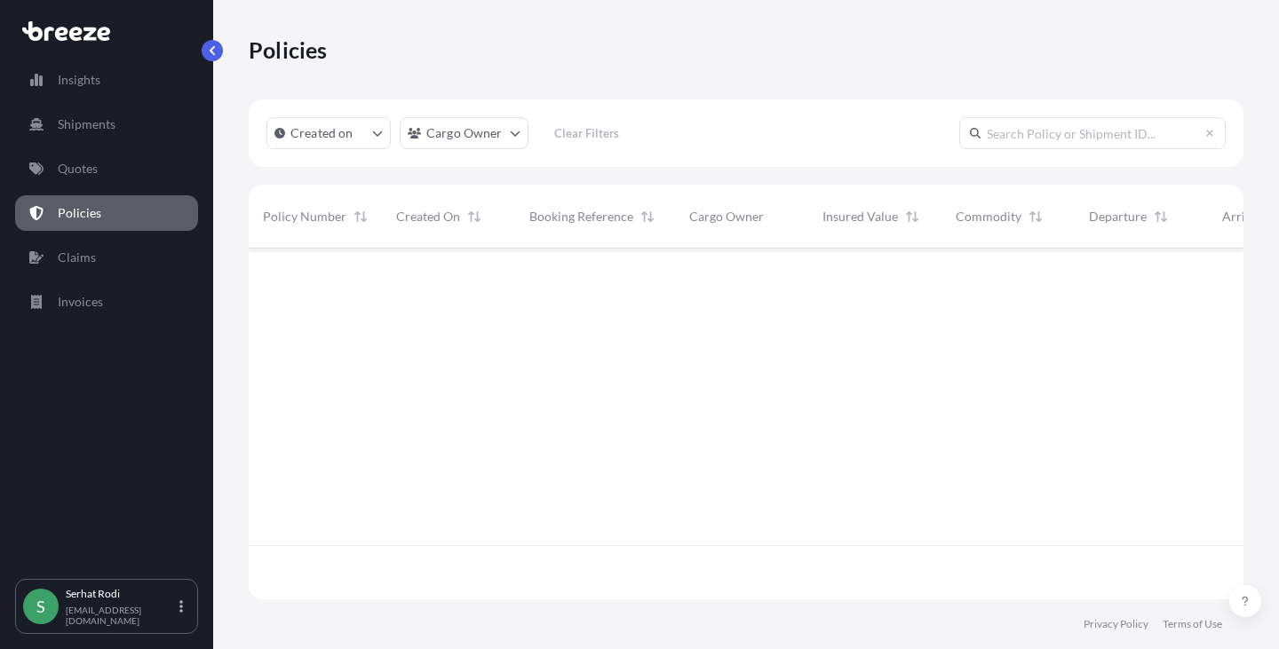
scroll to position [347, 981]
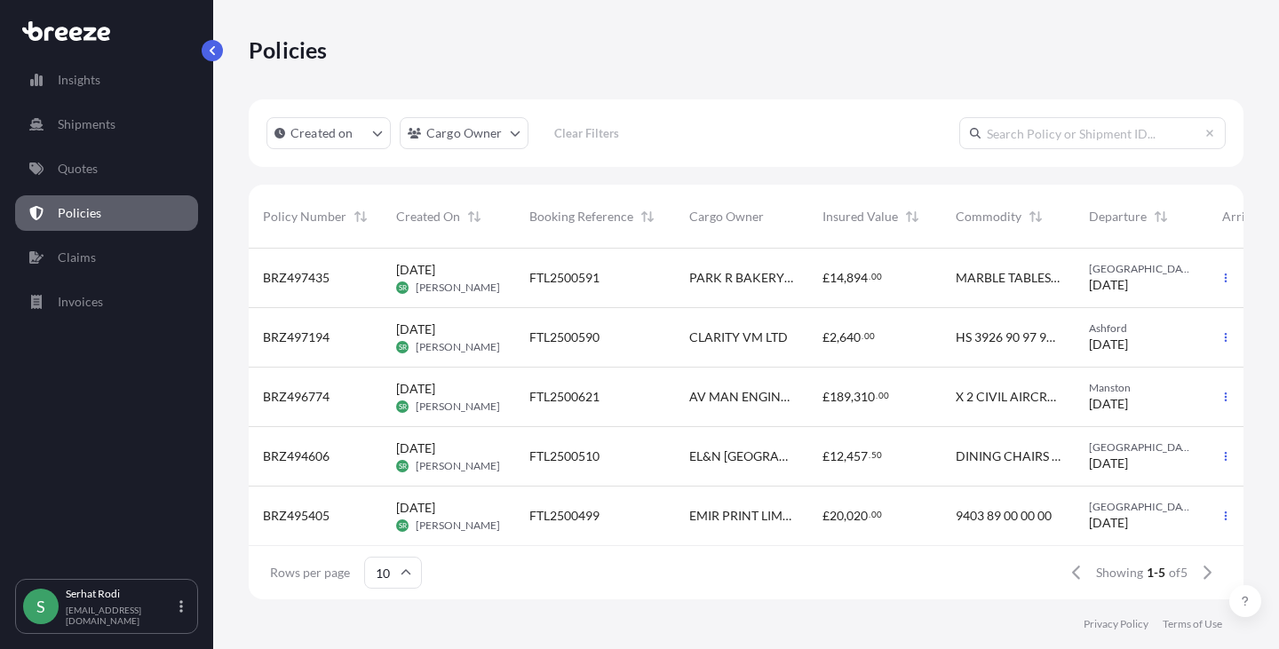
click at [625, 264] on div "FTL2500591" at bounding box center [595, 278] width 160 height 59
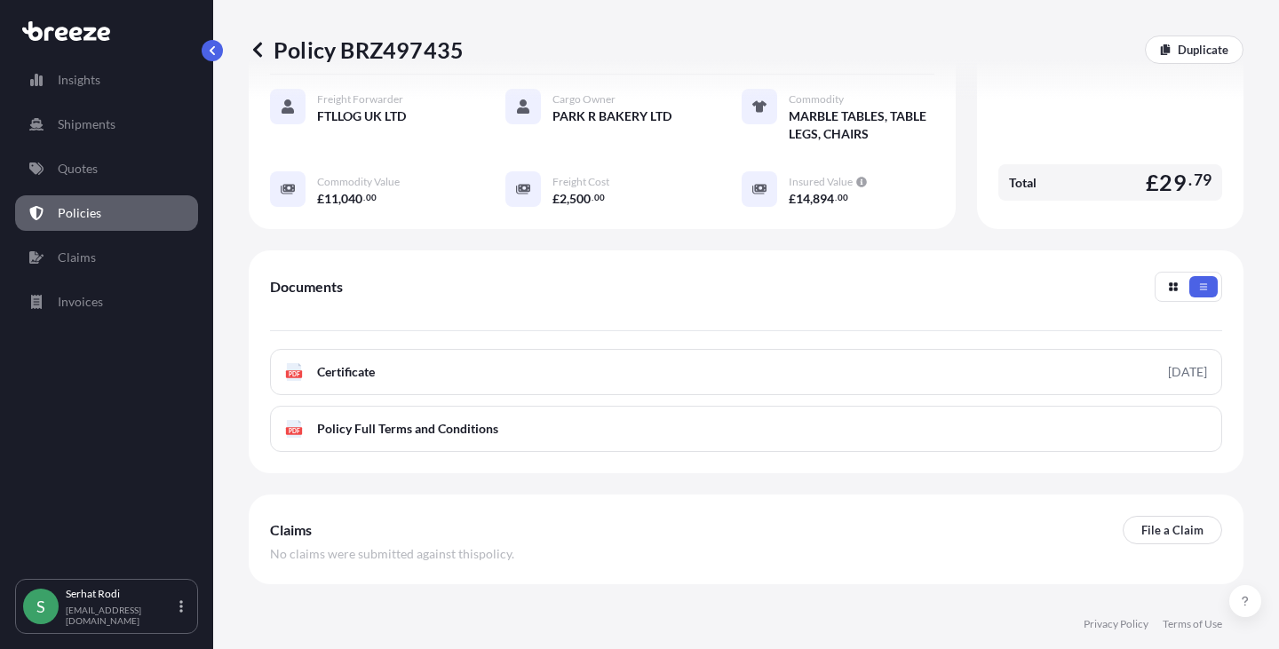
scroll to position [363, 0]
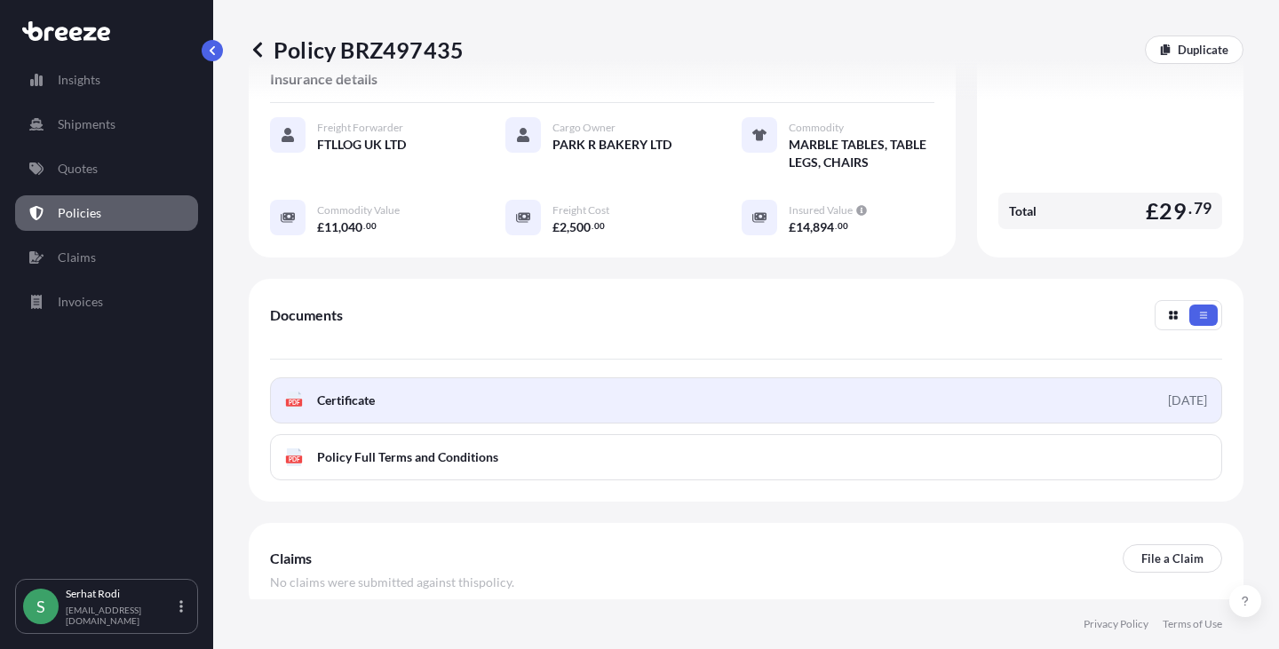
click at [365, 392] on span "Certificate" at bounding box center [346, 401] width 58 height 18
